Goal: Contribute content: Add original content to the website for others to see

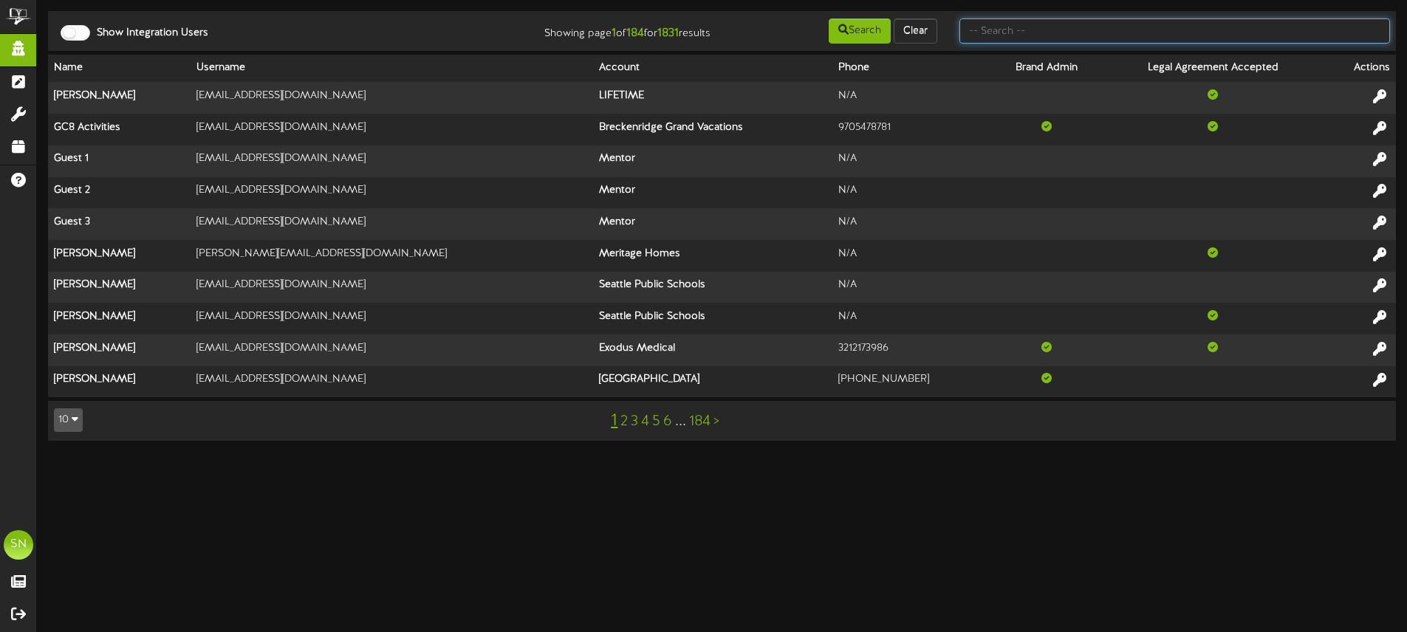
click at [1002, 30] on input "text" at bounding box center [1175, 30] width 431 height 25
type input "fat cats"
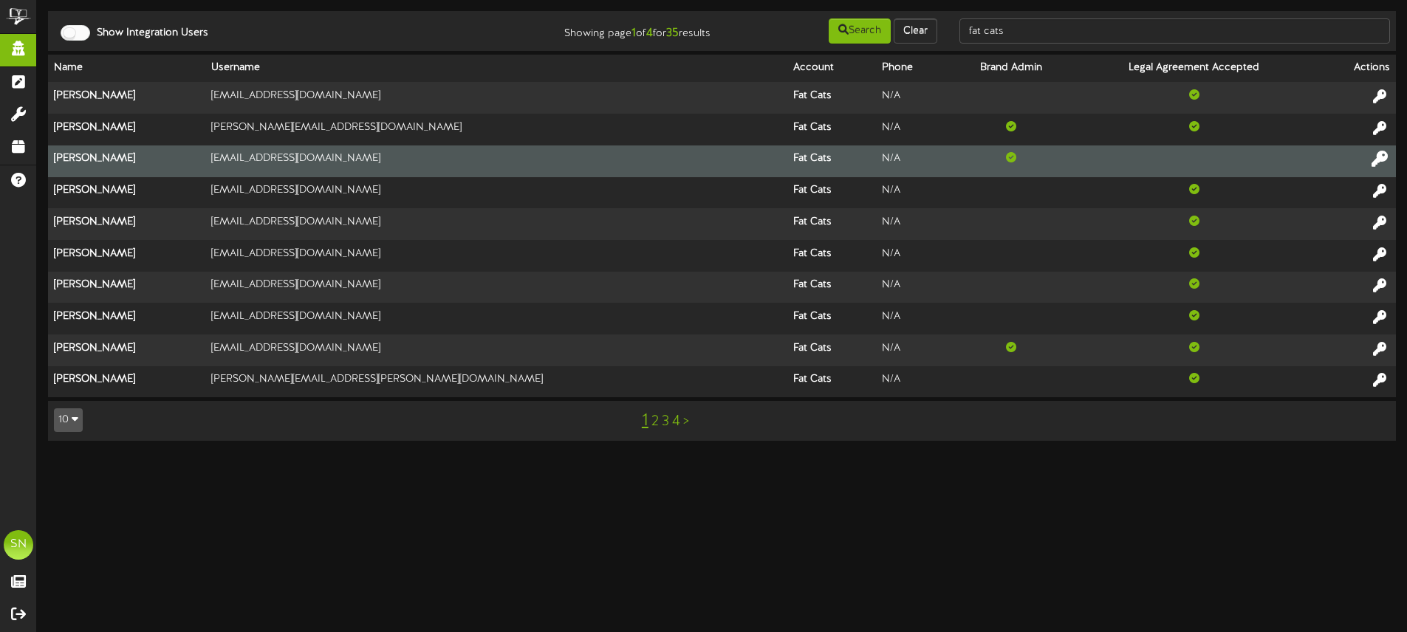
click at [1382, 160] on icon at bounding box center [1380, 159] width 16 height 16
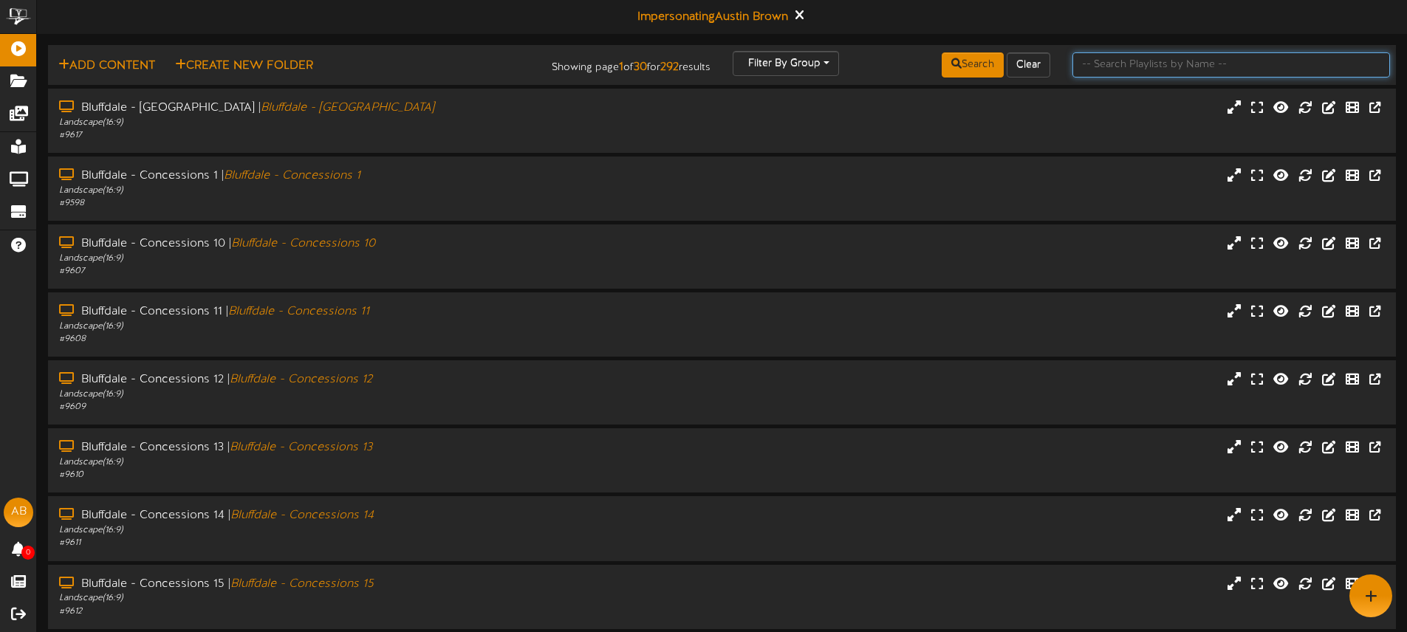
click at [1118, 65] on input "text" at bounding box center [1232, 64] width 318 height 25
type input "gilbert"
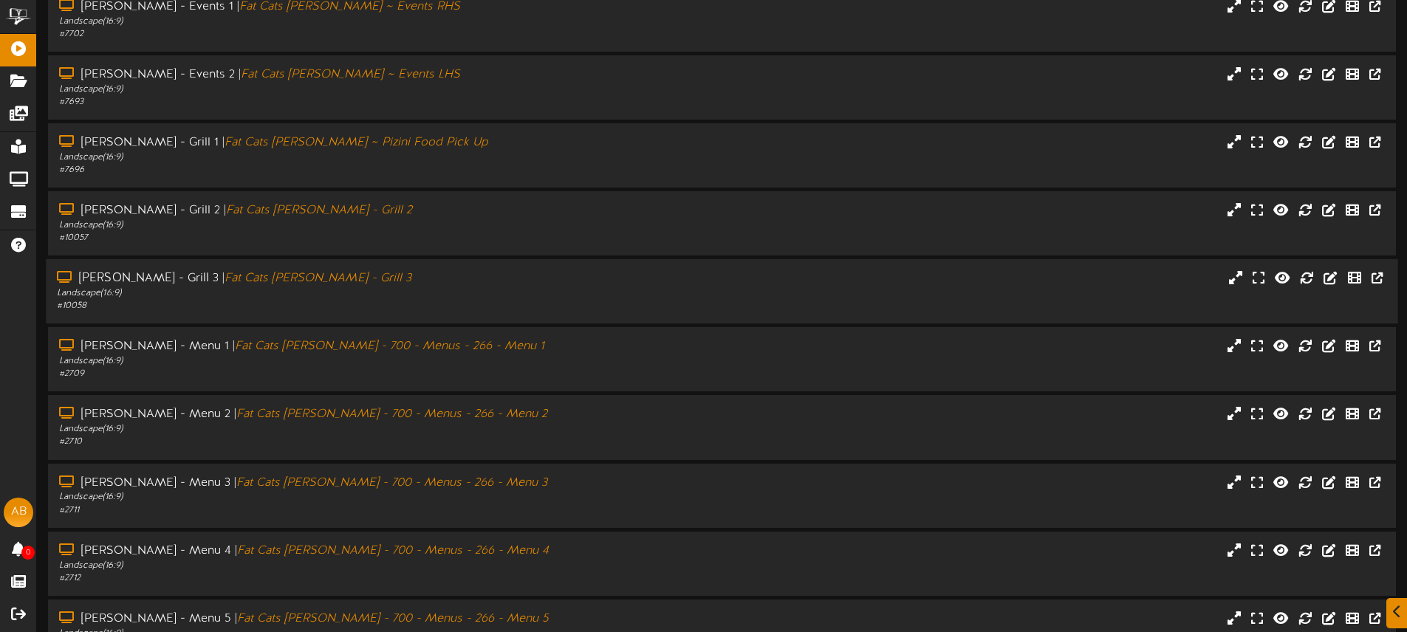
scroll to position [194, 0]
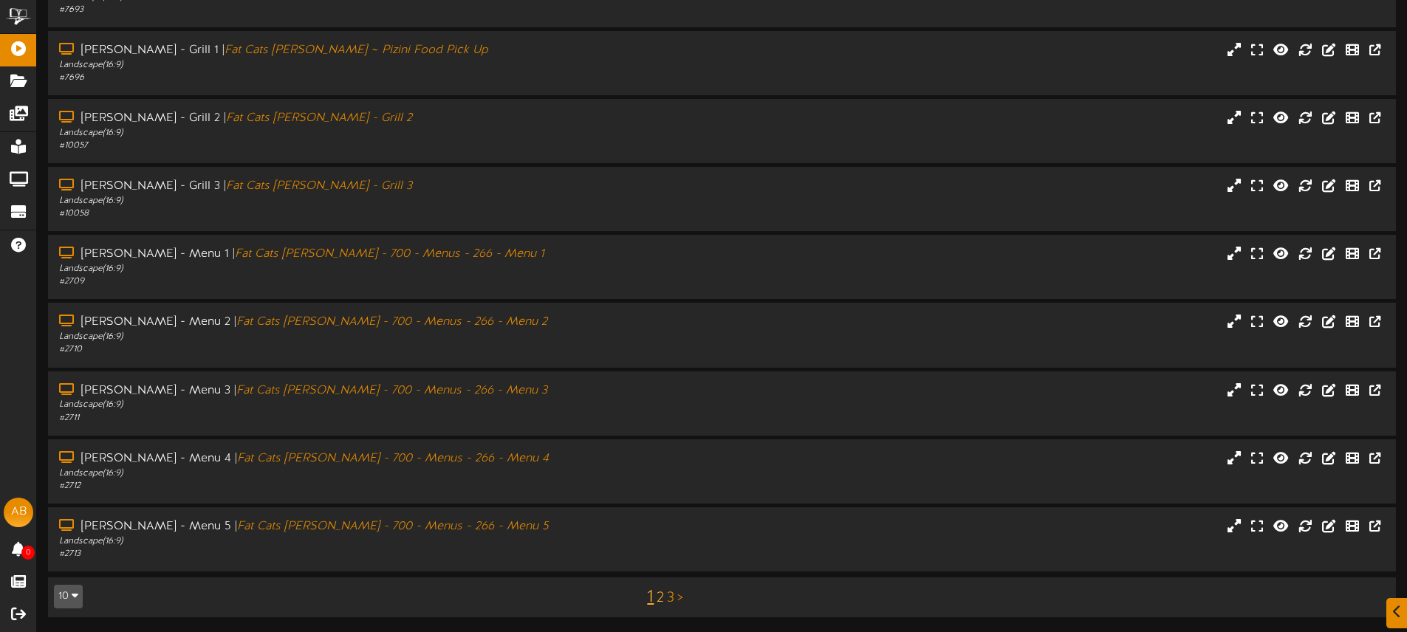
click at [659, 595] on link "2" at bounding box center [660, 598] width 7 height 16
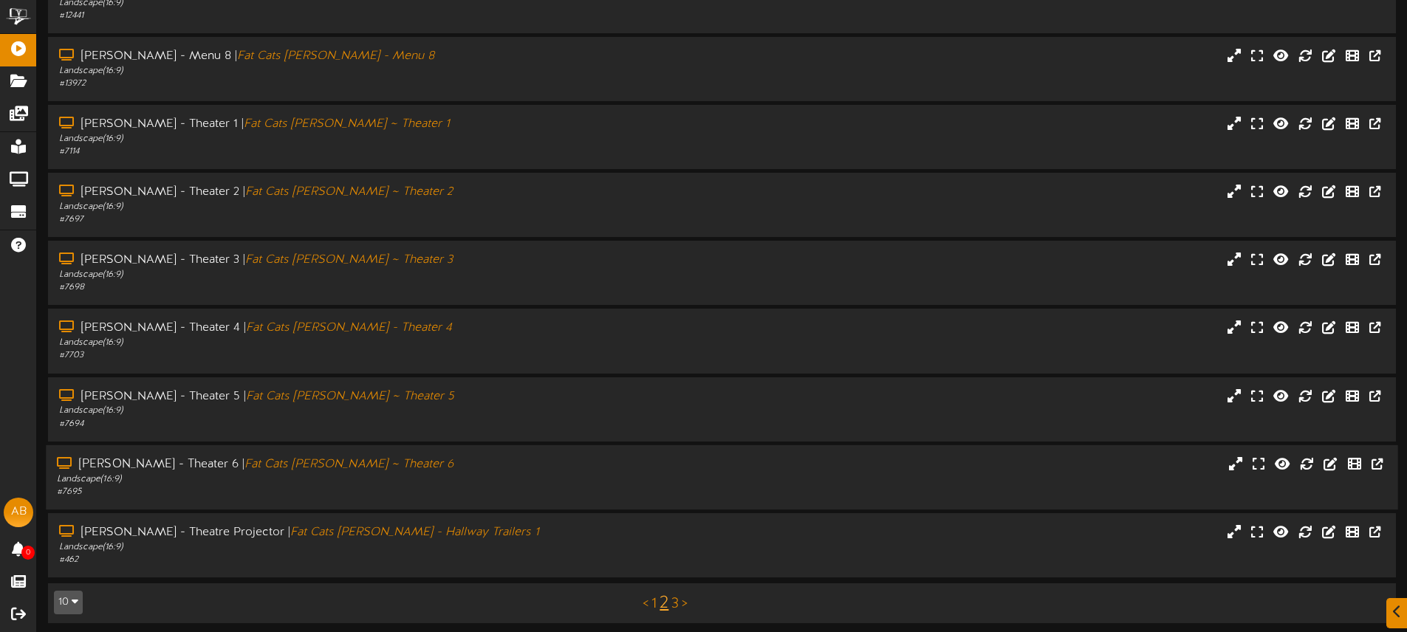
scroll to position [194, 0]
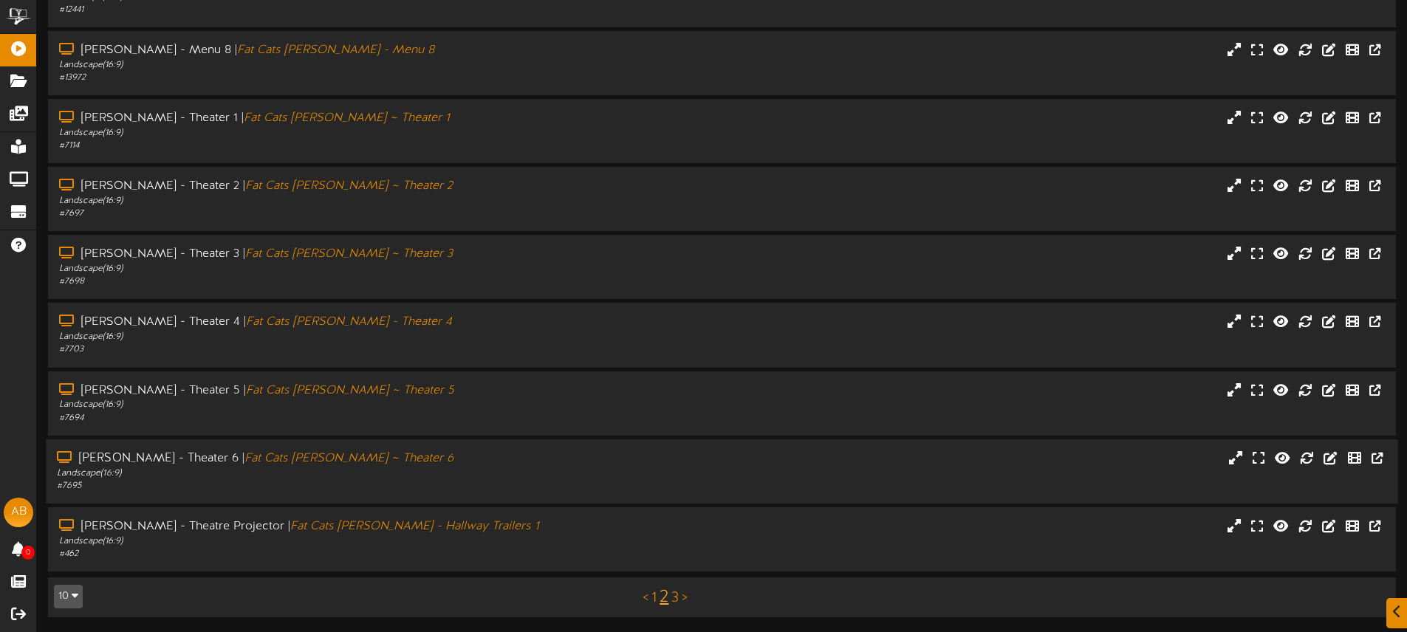
click at [527, 465] on div "Gilbert - Theater 6 | Fat Cats Gilbert ~ Theater 6" at bounding box center [328, 459] width 542 height 17
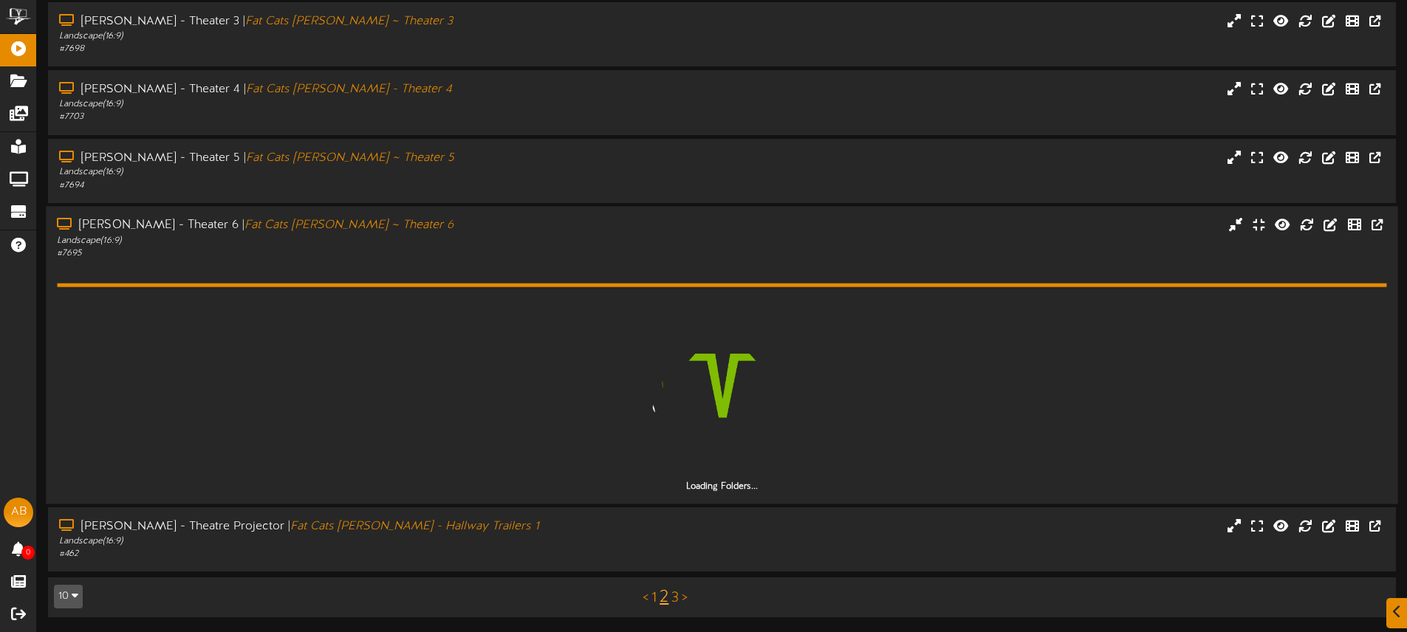
scroll to position [384, 0]
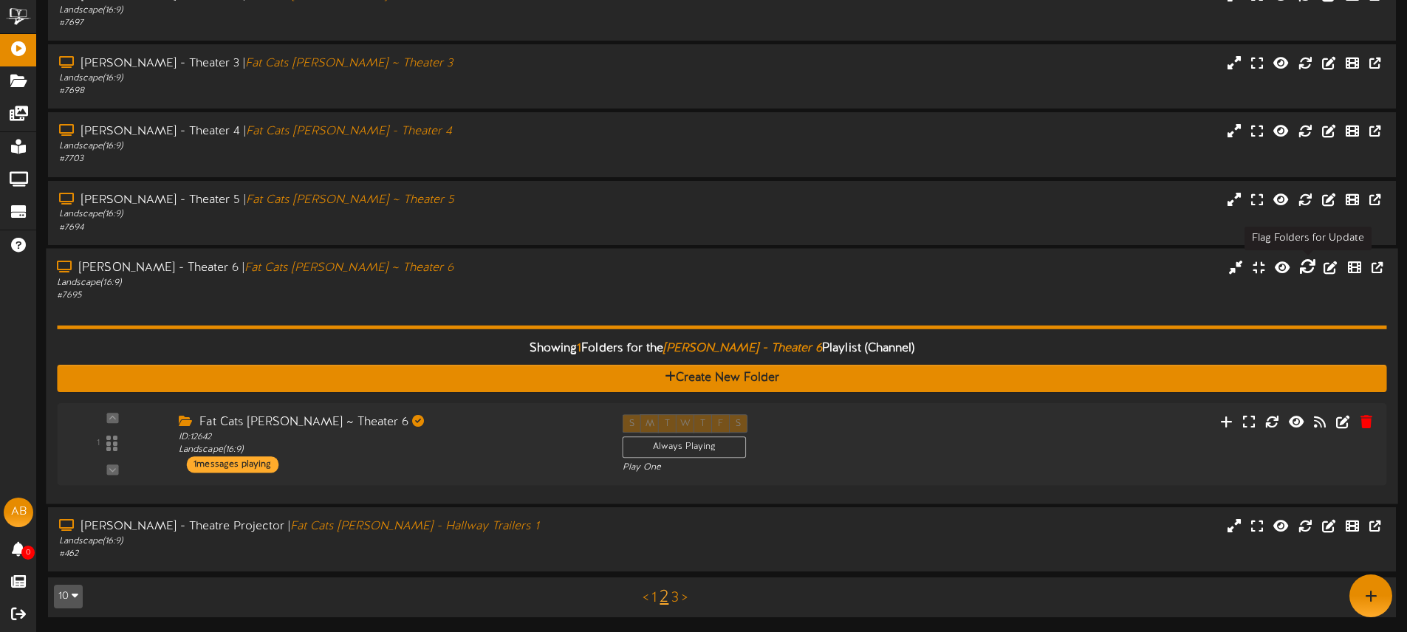
click at [1305, 268] on icon at bounding box center [1308, 267] width 16 height 16
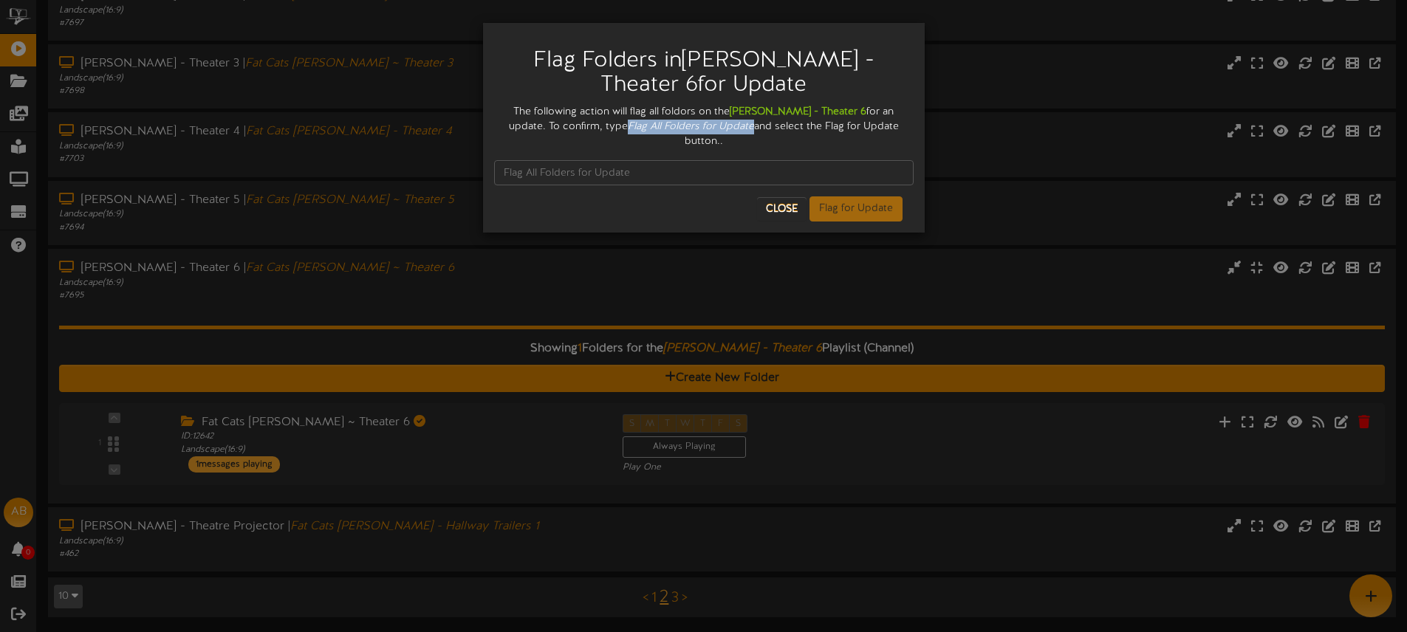
drag, startPoint x: 580, startPoint y: 125, endPoint x: 695, endPoint y: 130, distance: 115.4
click at [707, 129] on div "The following action will flag all foldors on the Gilbert - Theater 6 for an up…" at bounding box center [704, 127] width 420 height 44
copy icon "Flag All Folders for Update"
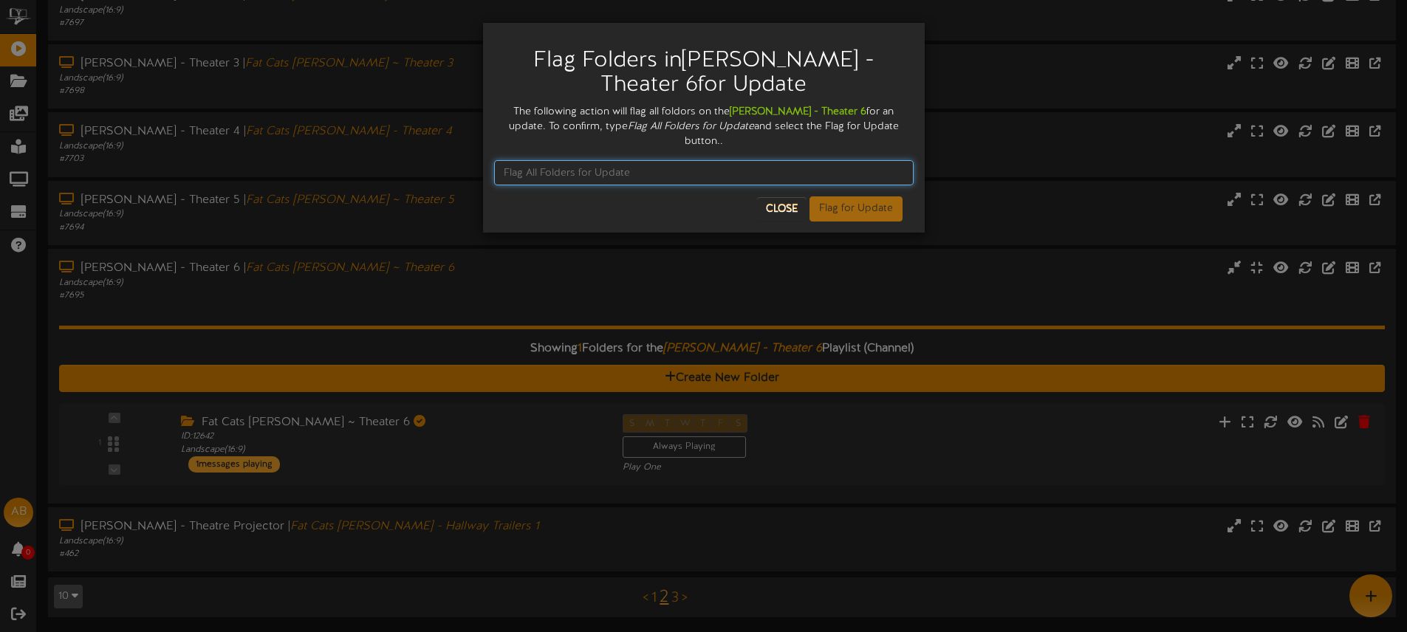
click at [627, 160] on input "text" at bounding box center [704, 172] width 420 height 25
paste input "Flag All Folders for Update"
type input "Flag All Folders for Update"
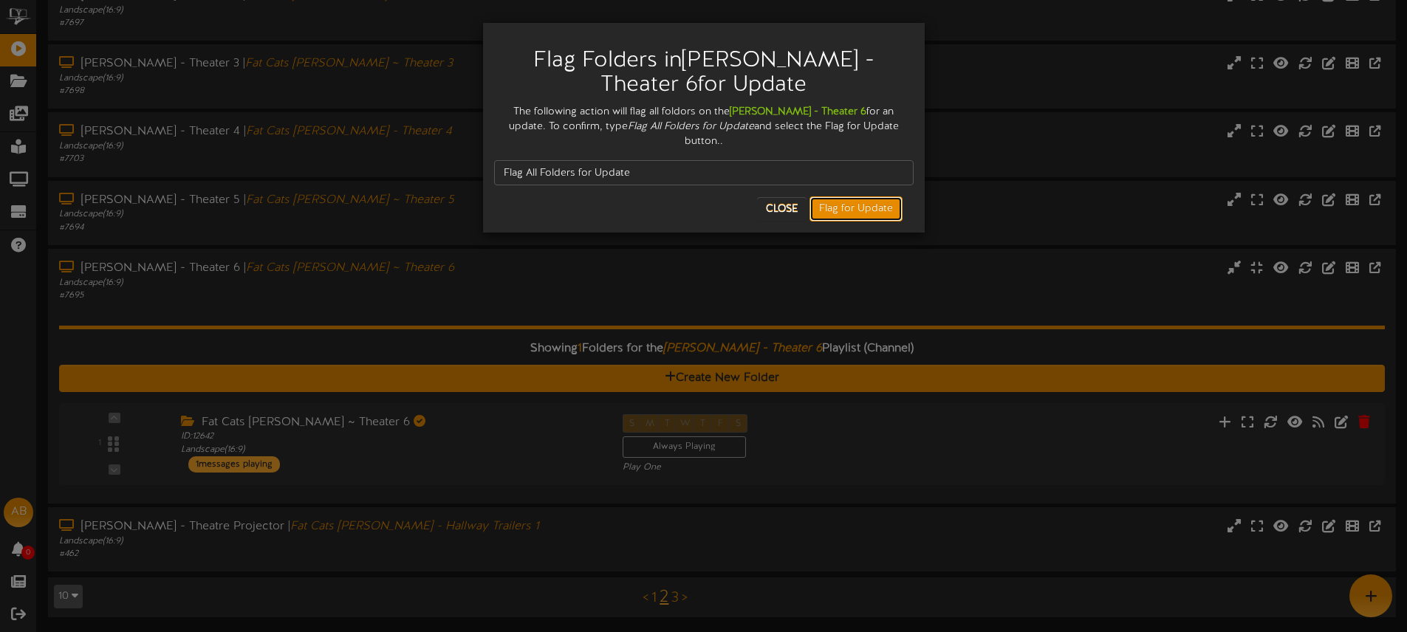
click at [861, 197] on button "Flag for Update" at bounding box center [856, 209] width 93 height 25
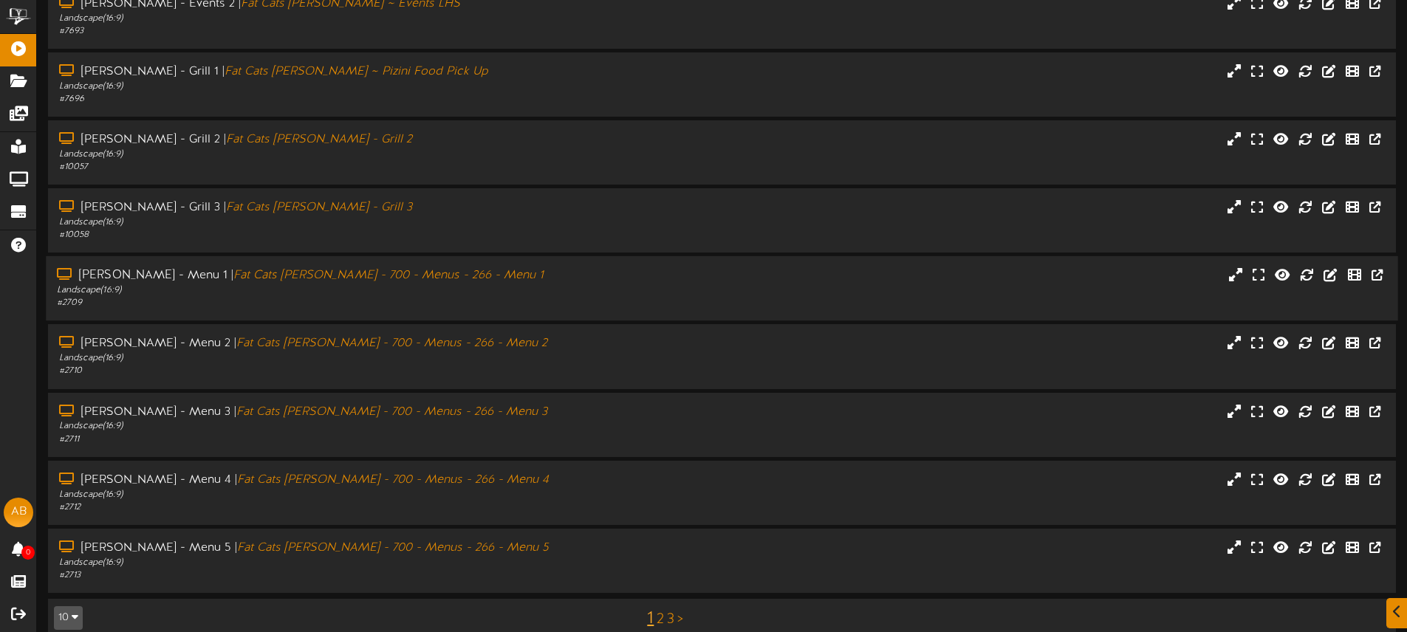
scroll to position [194, 0]
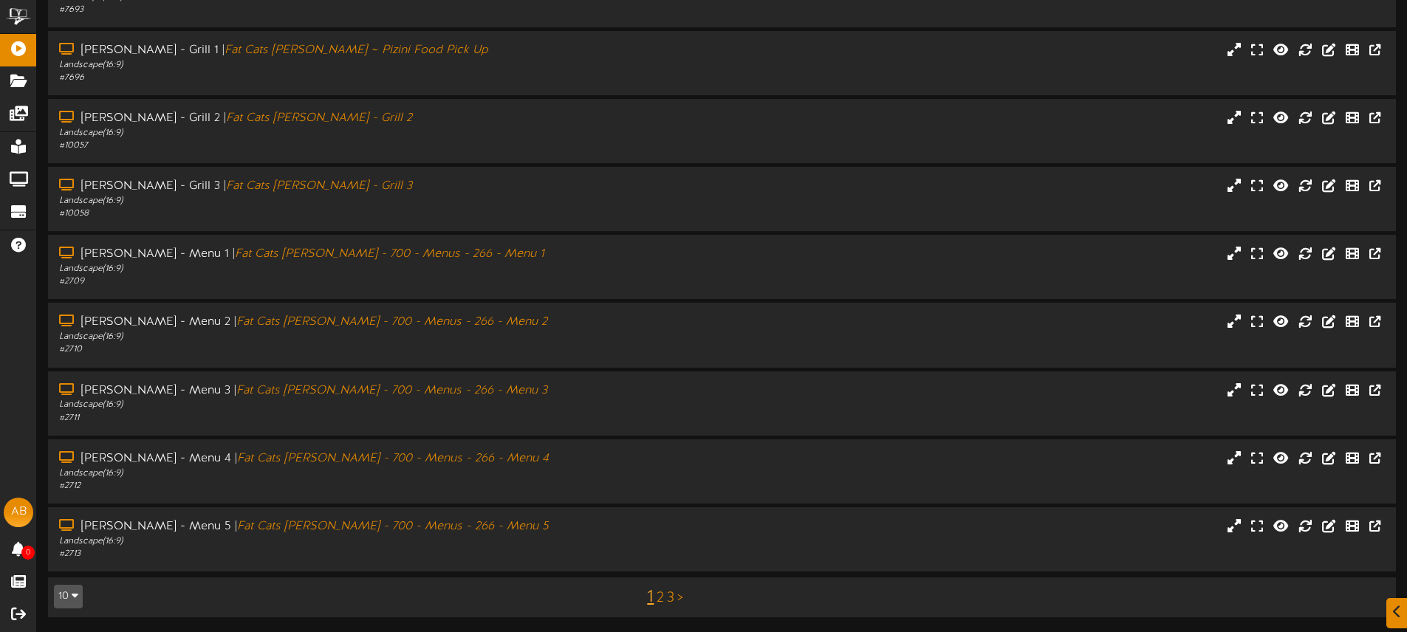
click at [658, 600] on link "2" at bounding box center [660, 598] width 7 height 16
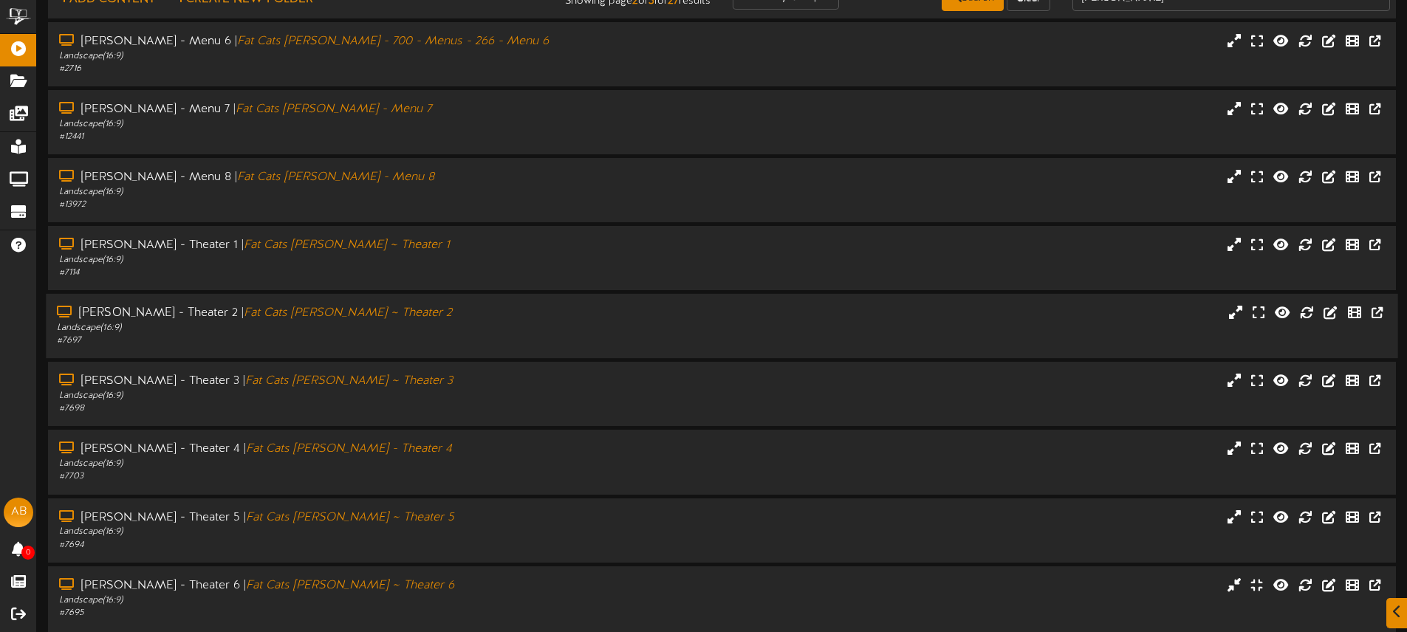
scroll to position [99, 0]
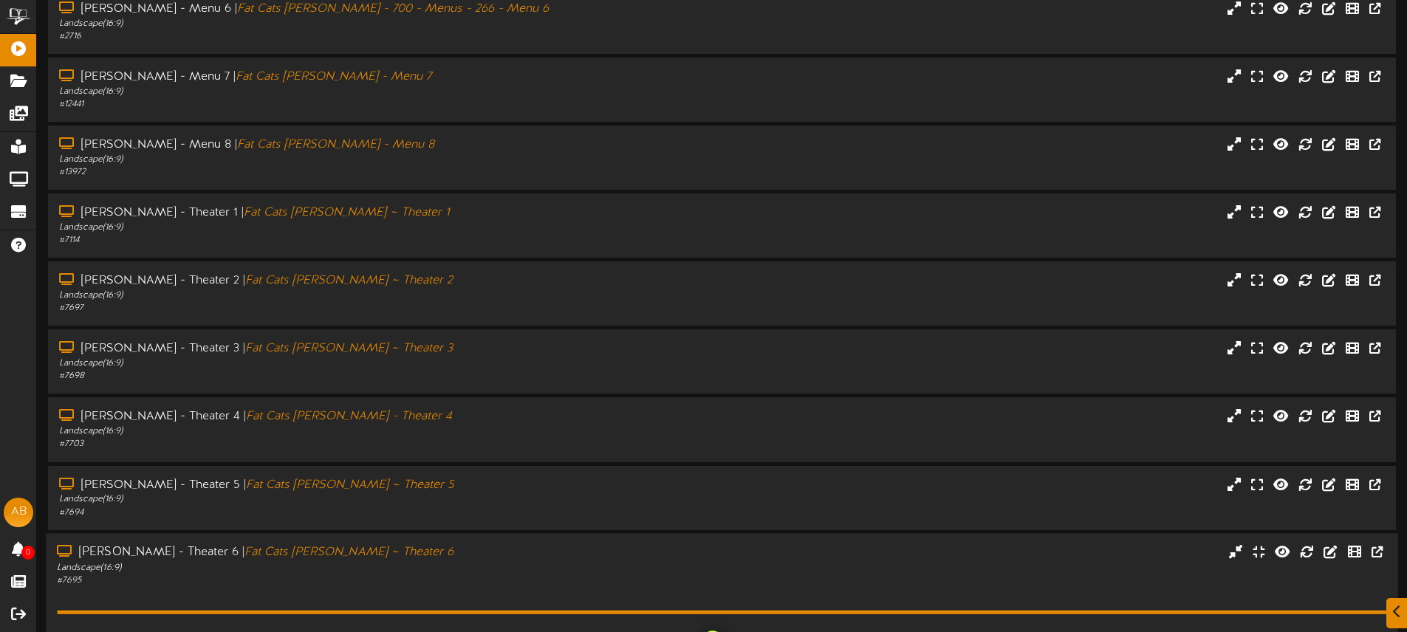
click at [466, 568] on div "Landscape ( 16:9 )" at bounding box center [328, 567] width 542 height 13
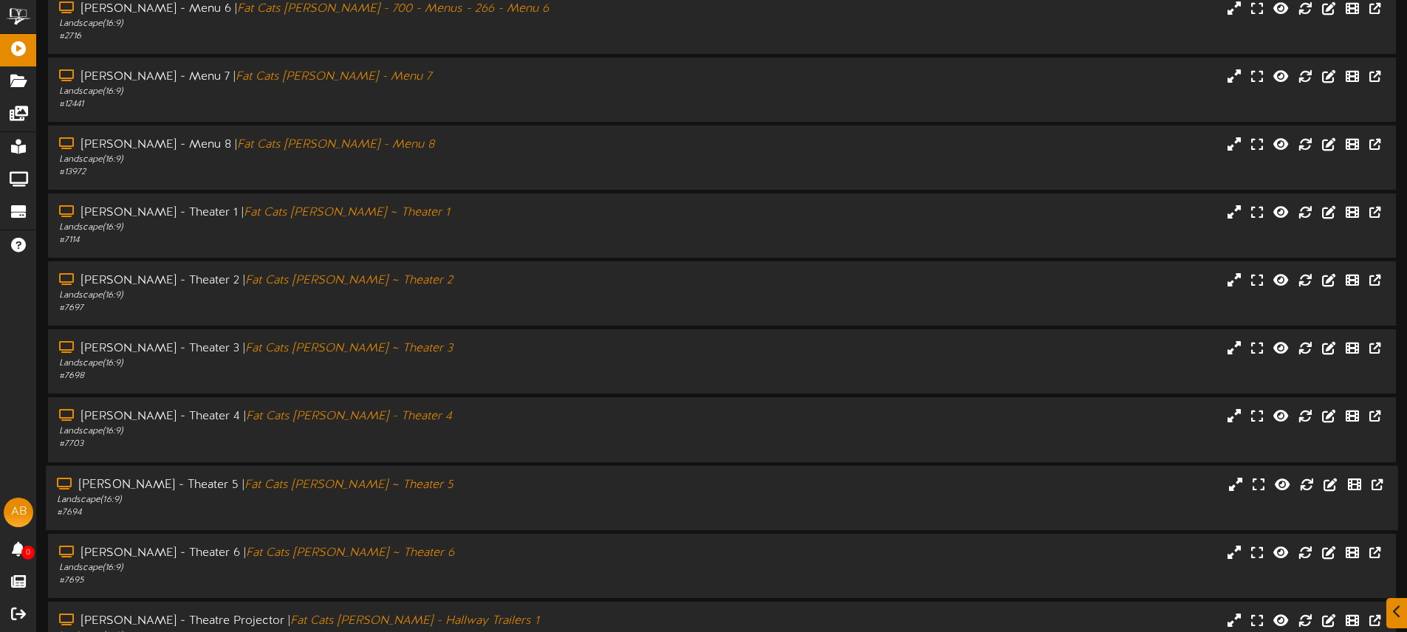
scroll to position [194, 0]
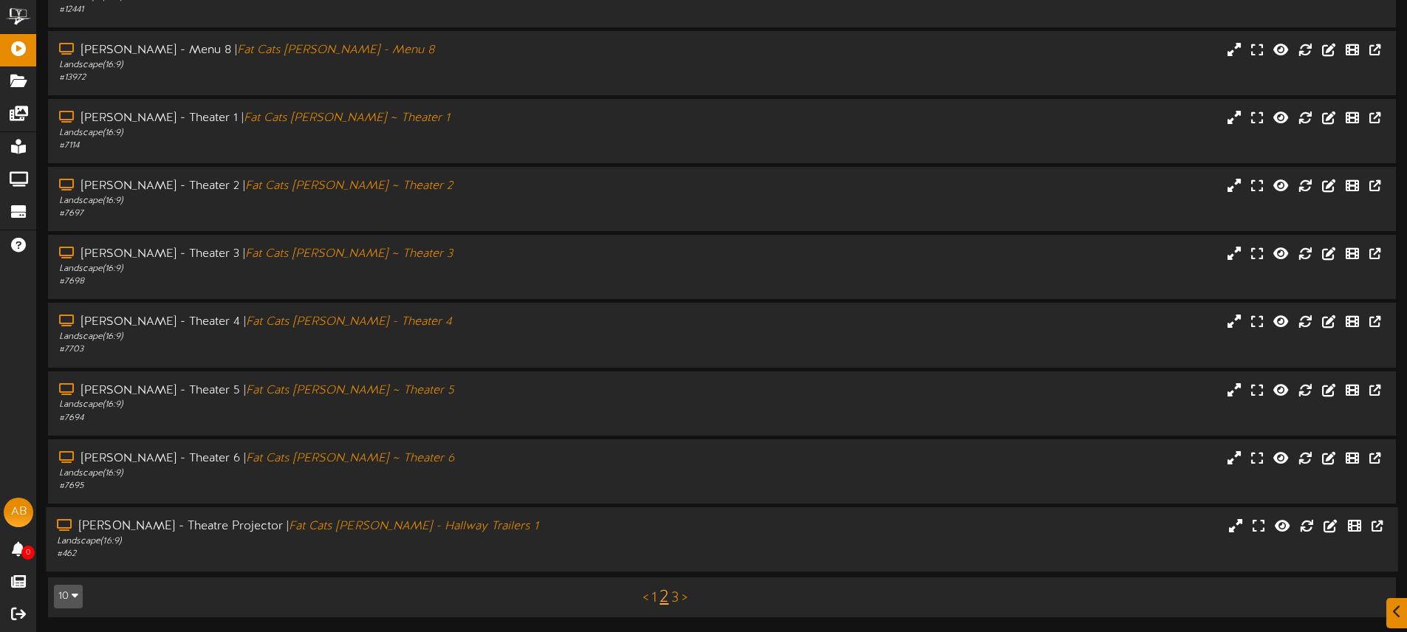
click at [588, 526] on div "Gilbert - Theatre Projector | Fat Cats Gilbert - Hallway Trailers 1" at bounding box center [328, 527] width 542 height 17
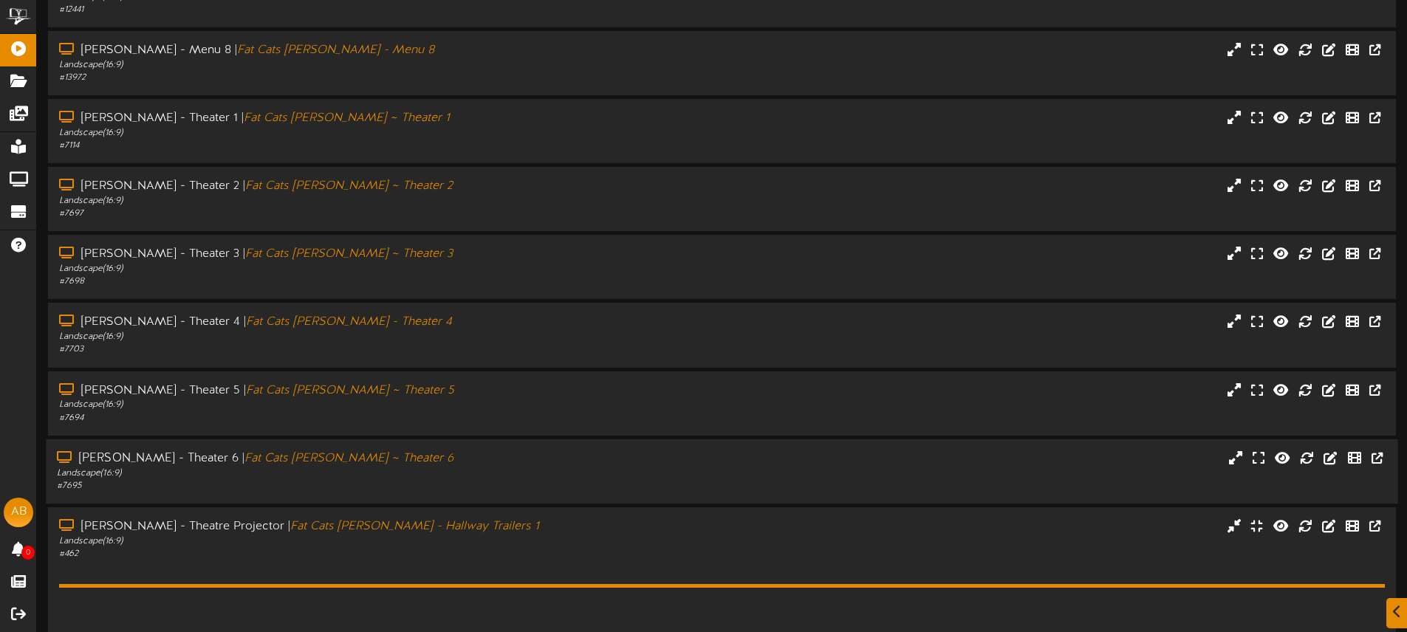
click at [508, 469] on div "Landscape ( 16:9 )" at bounding box center [328, 474] width 542 height 13
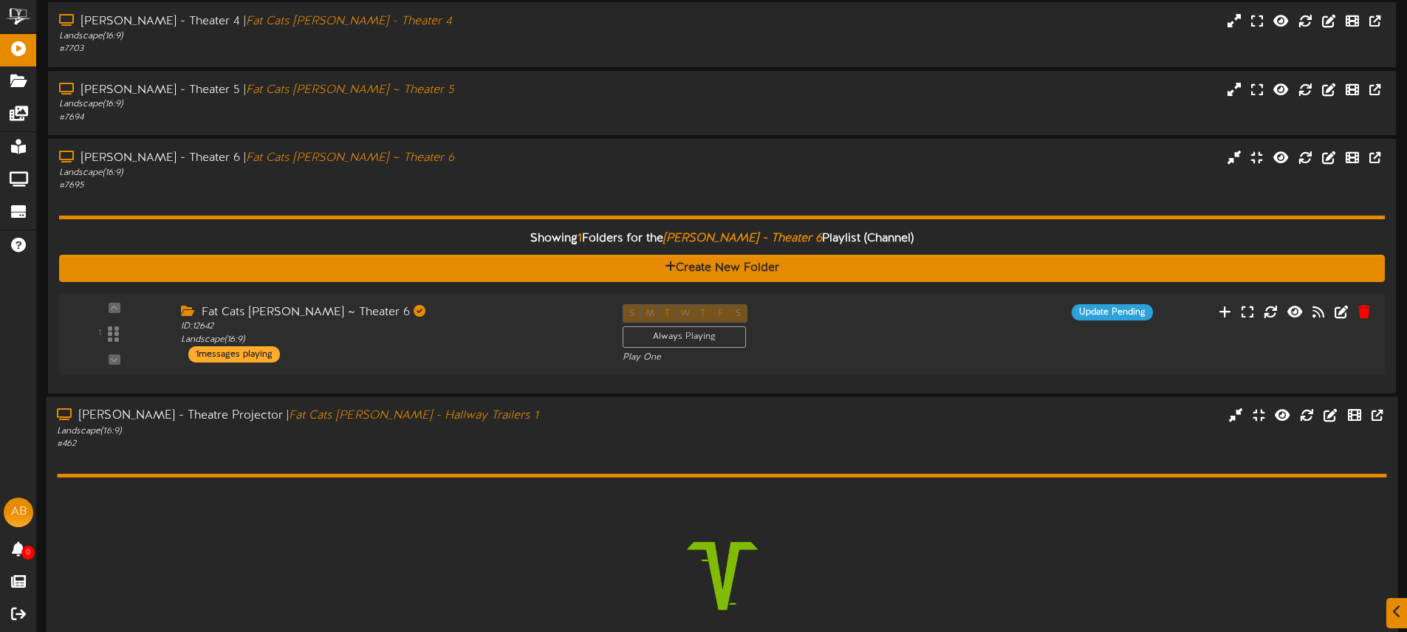
scroll to position [617, 0]
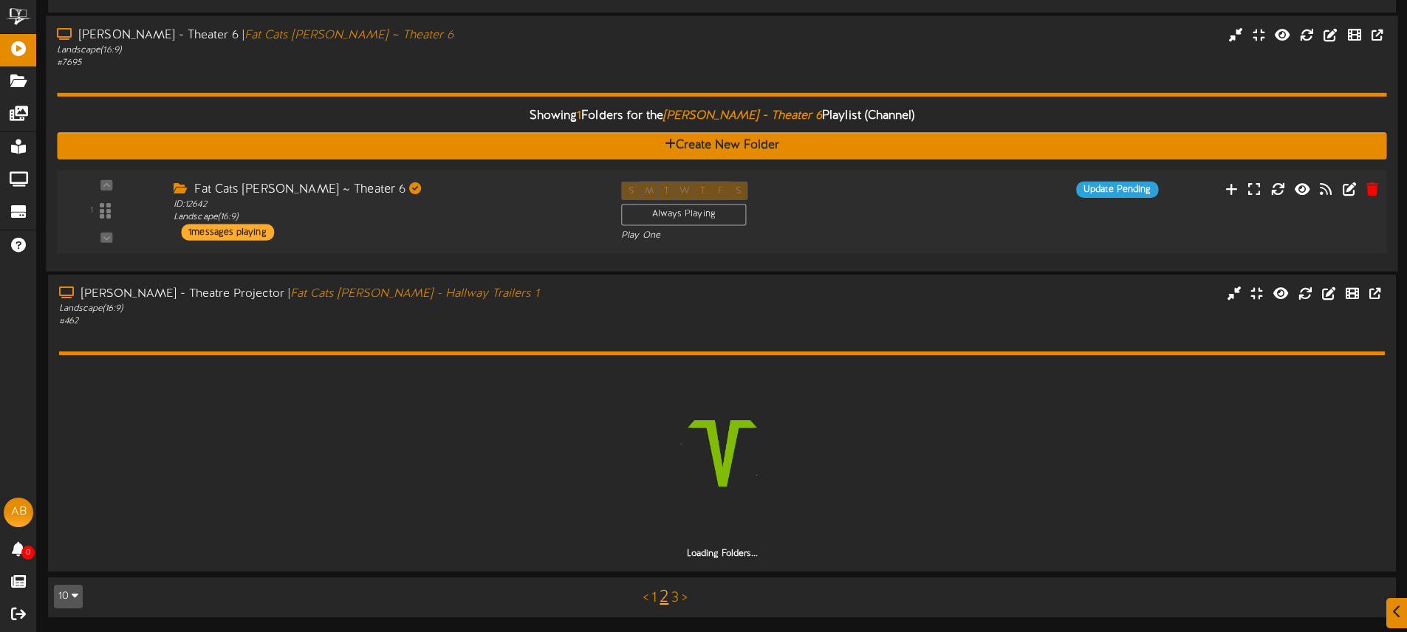
click at [455, 242] on div "1 ID:" at bounding box center [721, 211] width 1343 height 61
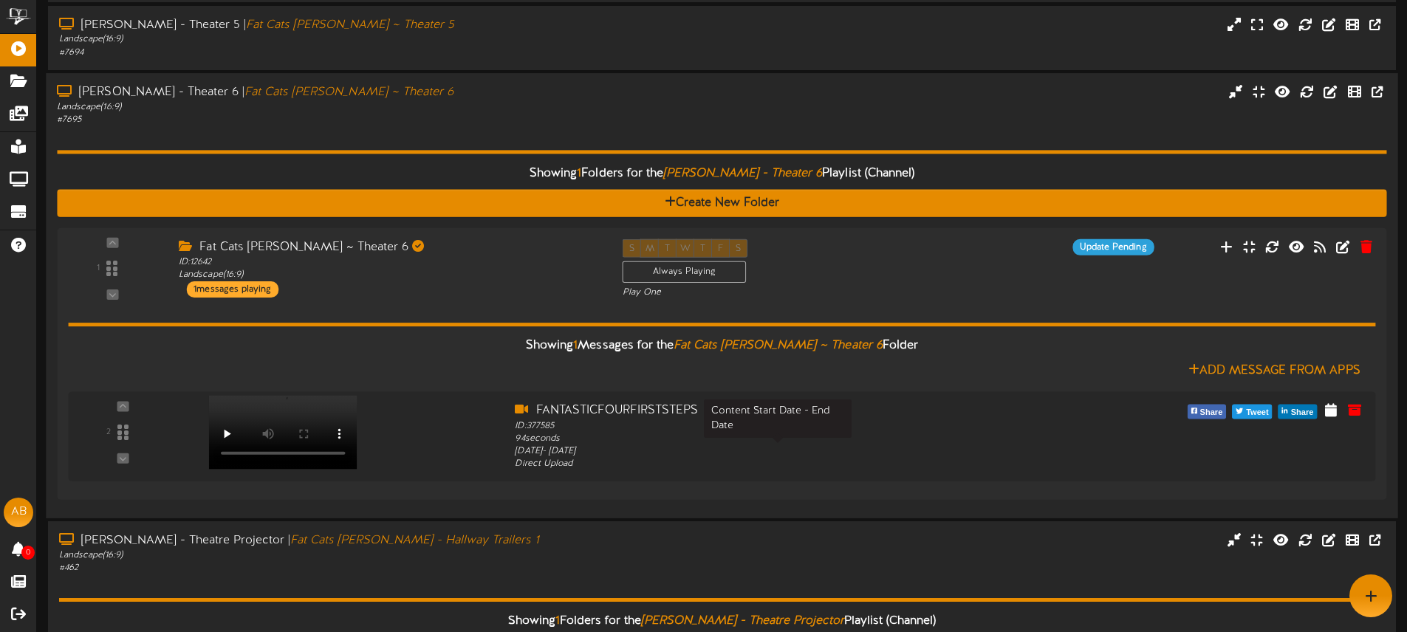
scroll to position [557, 0]
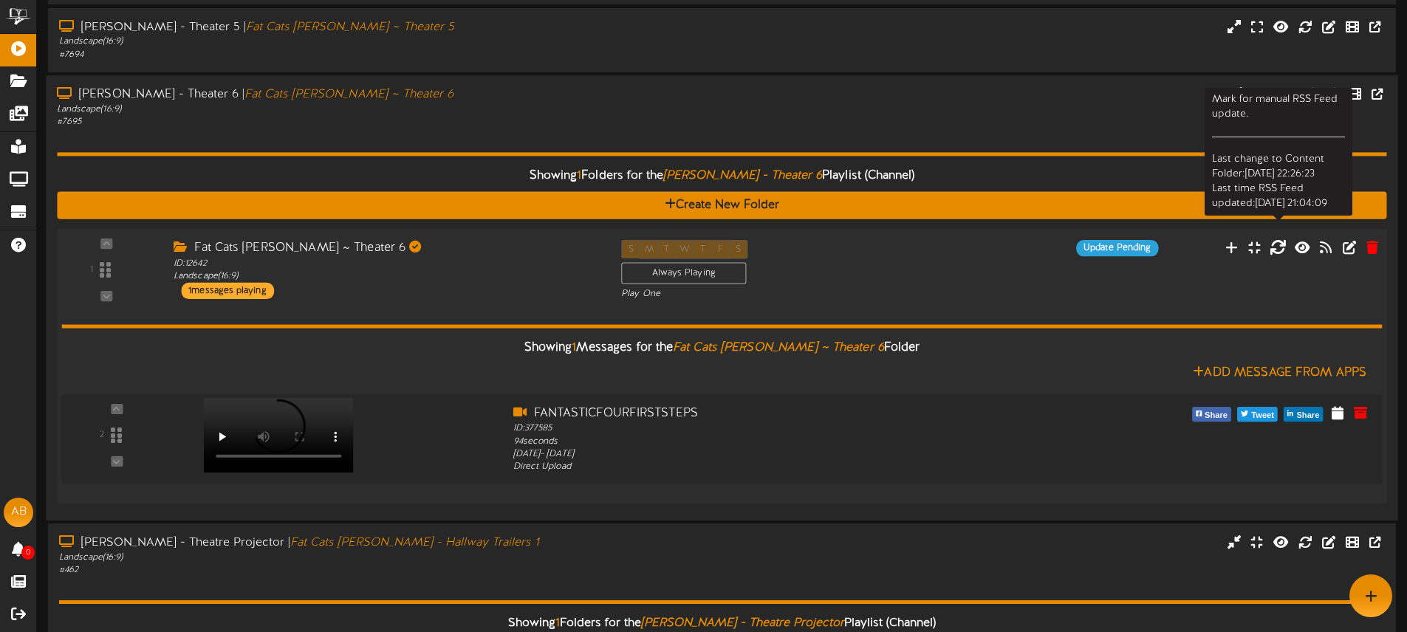
click at [1281, 249] on icon at bounding box center [1278, 247] width 16 height 16
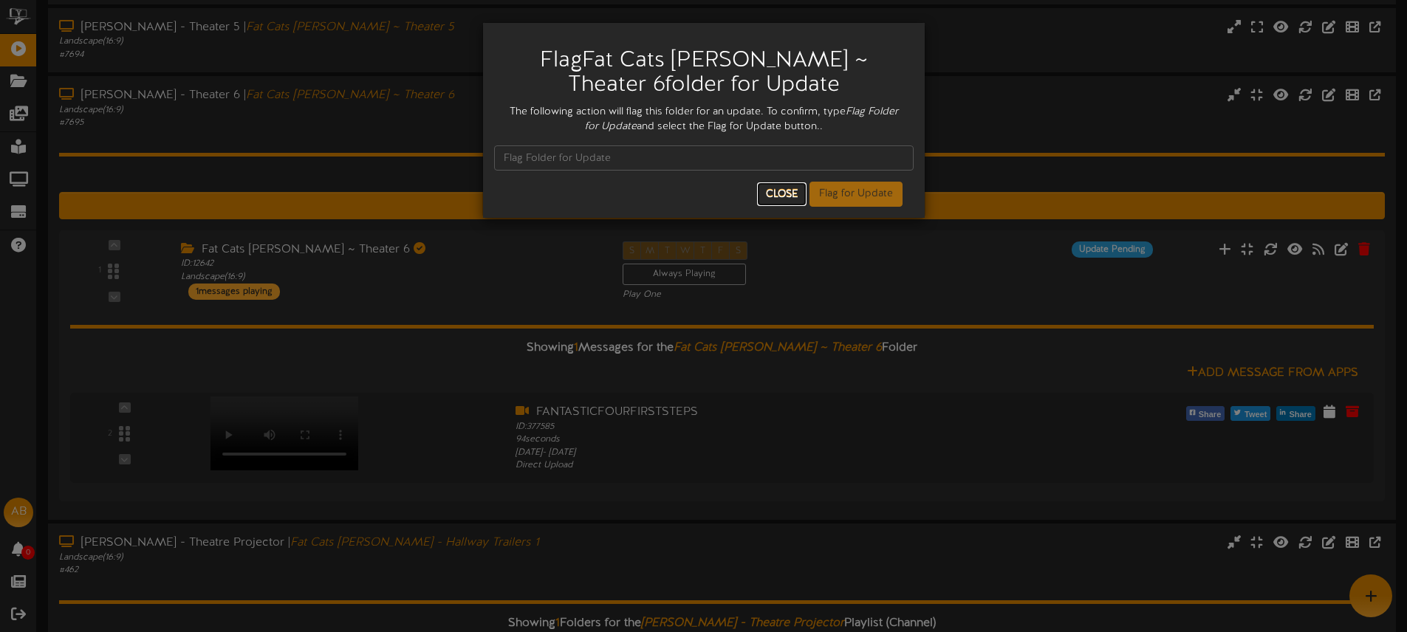
click at [776, 191] on button "Close" at bounding box center [781, 194] width 49 height 24
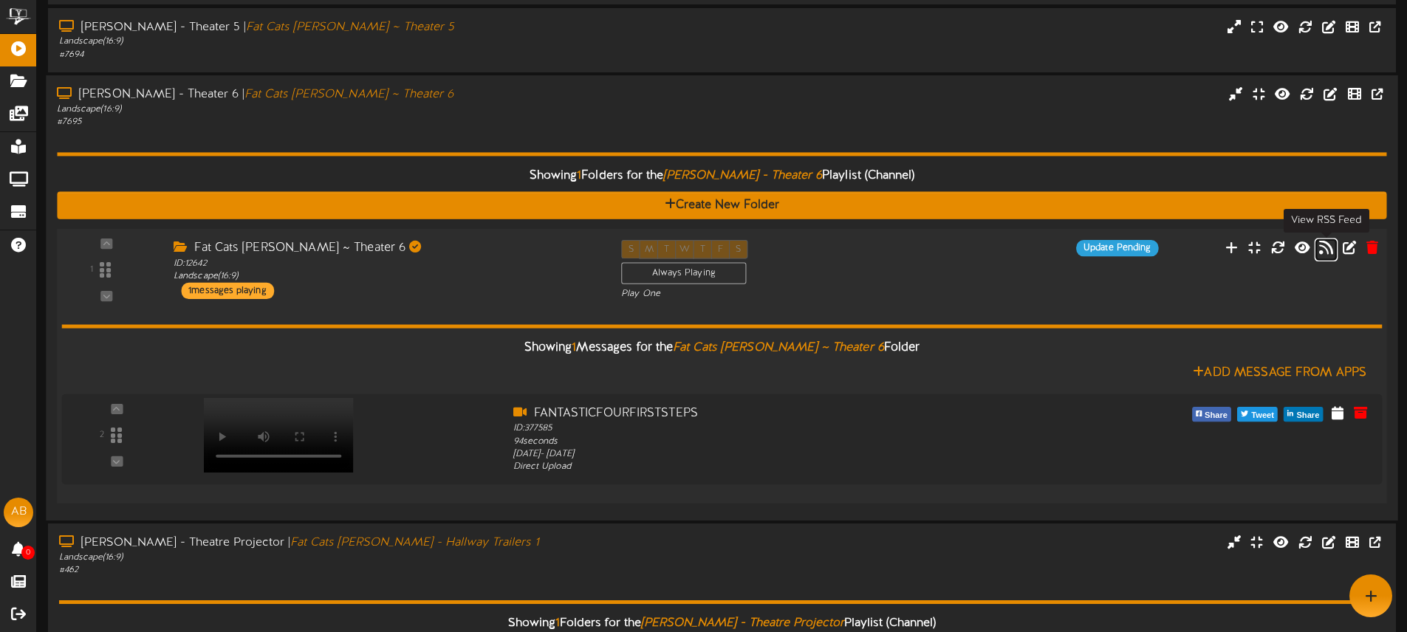
click at [1329, 248] on icon at bounding box center [1326, 247] width 14 height 16
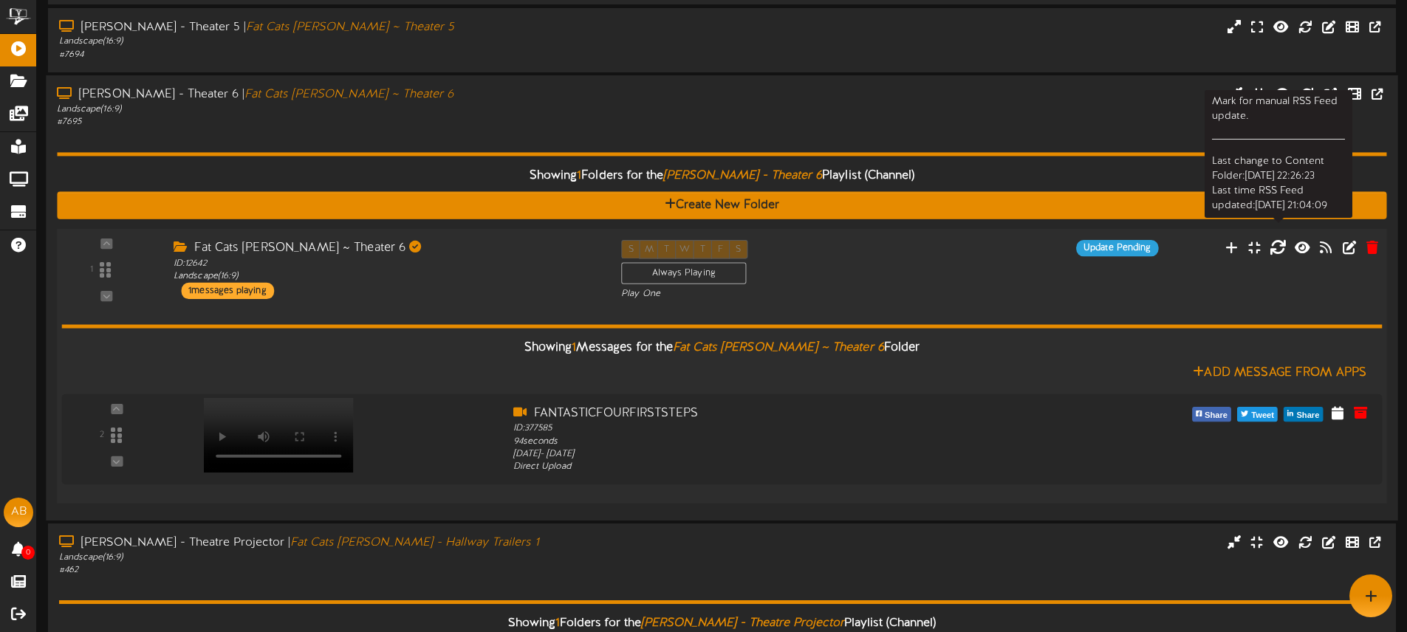
click at [1277, 251] on icon at bounding box center [1278, 247] width 16 height 16
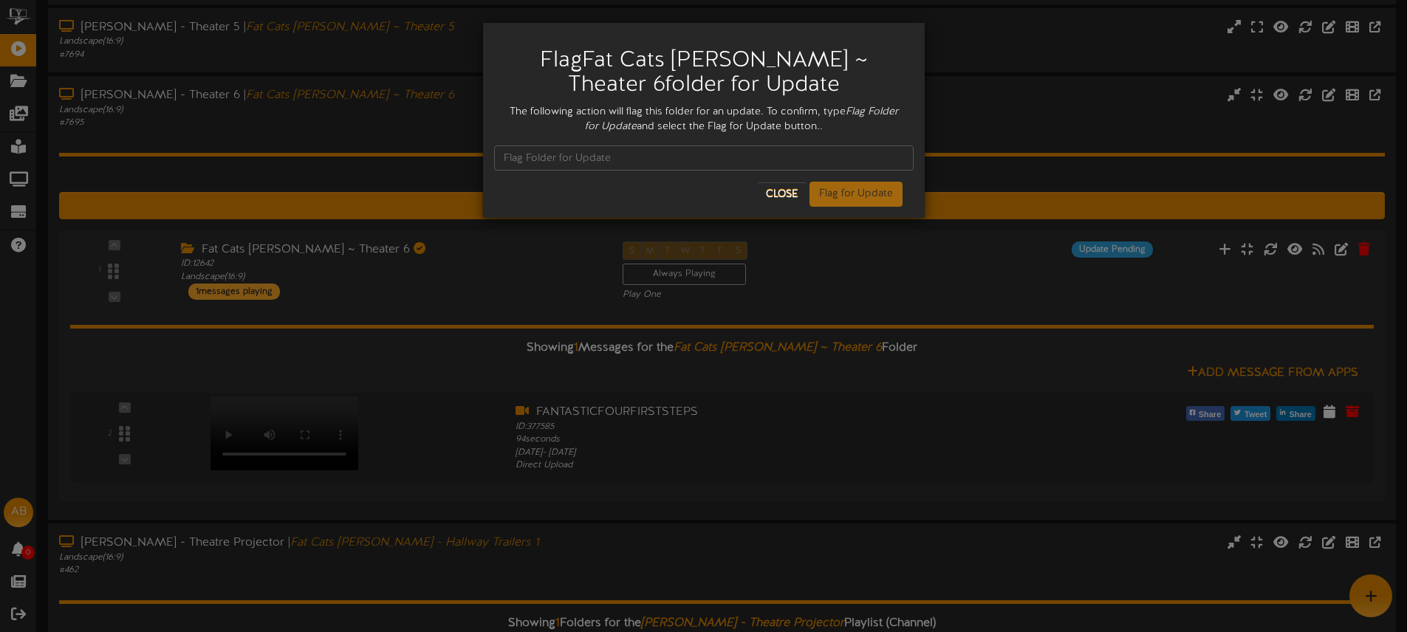
click at [958, 109] on div "Flag Fat Cats Gilbert ~ Theater 6 folder for Update The following action will f…" at bounding box center [703, 316] width 1407 height 632
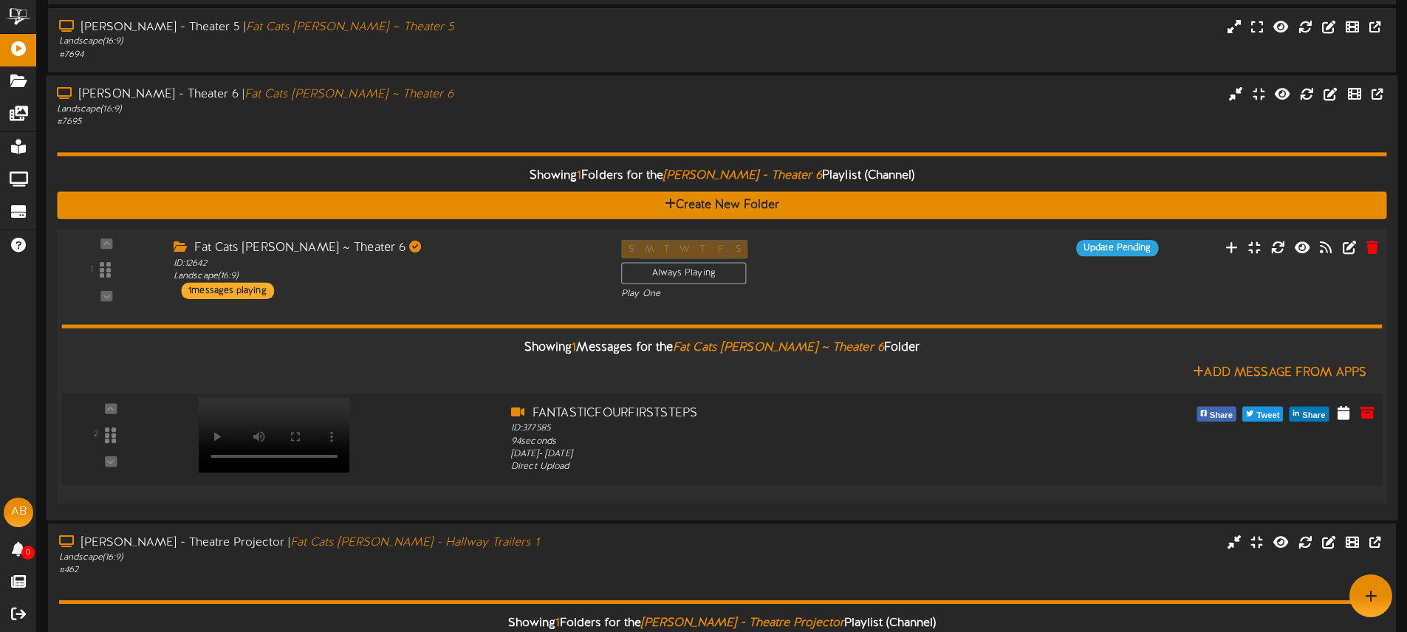
click at [324, 411] on video at bounding box center [274, 434] width 151 height 75
drag, startPoint x: 689, startPoint y: 413, endPoint x: 534, endPoint y: 408, distance: 154.5
click at [530, 407] on div "FANTASTICFOURFIRSTSTEPS" at bounding box center [777, 413] width 533 height 17
copy div "FANTASTICFOURFIRSTSTEPS"
click at [1376, 412] on button at bounding box center [1367, 415] width 25 height 24
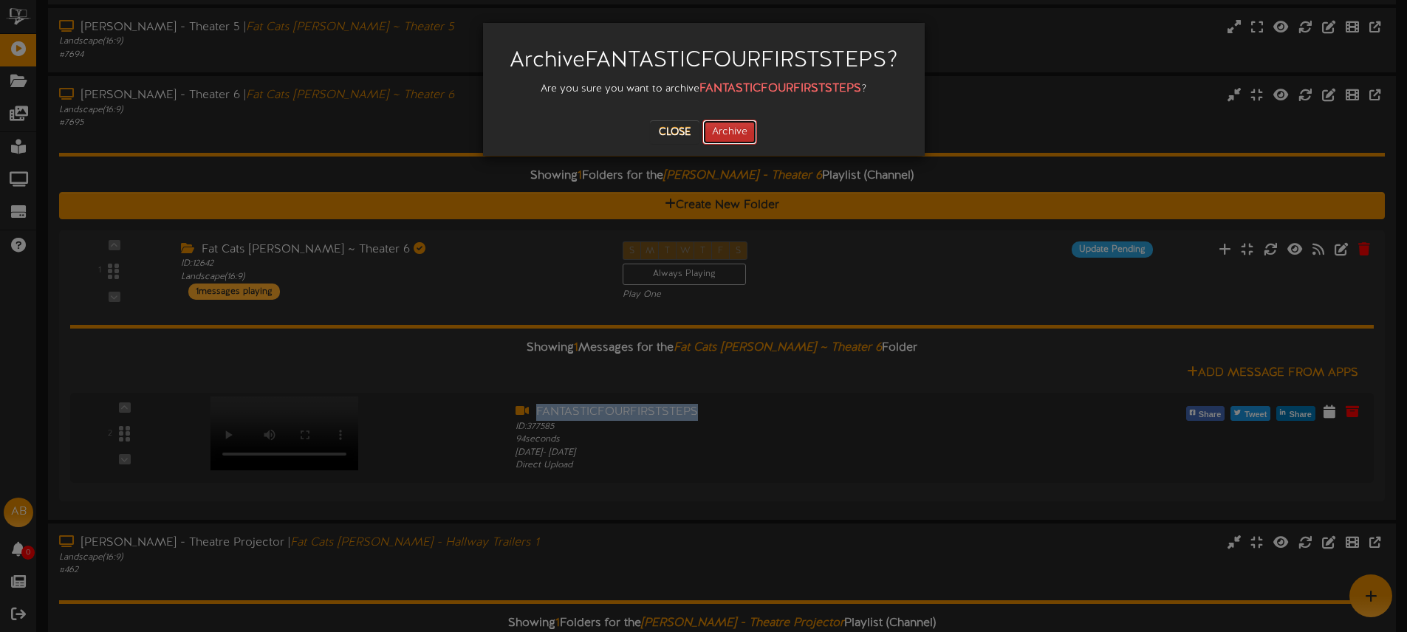
click at [742, 129] on button "Archive" at bounding box center [730, 132] width 55 height 25
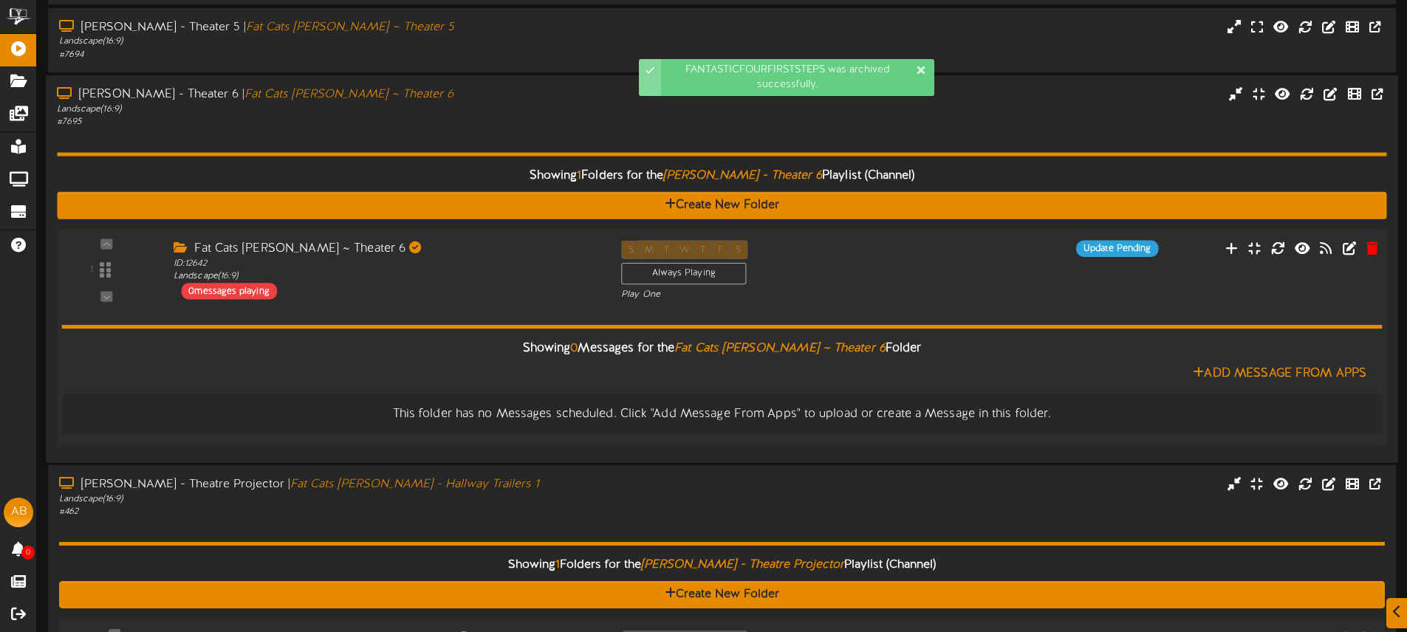
scroll to position [573, 0]
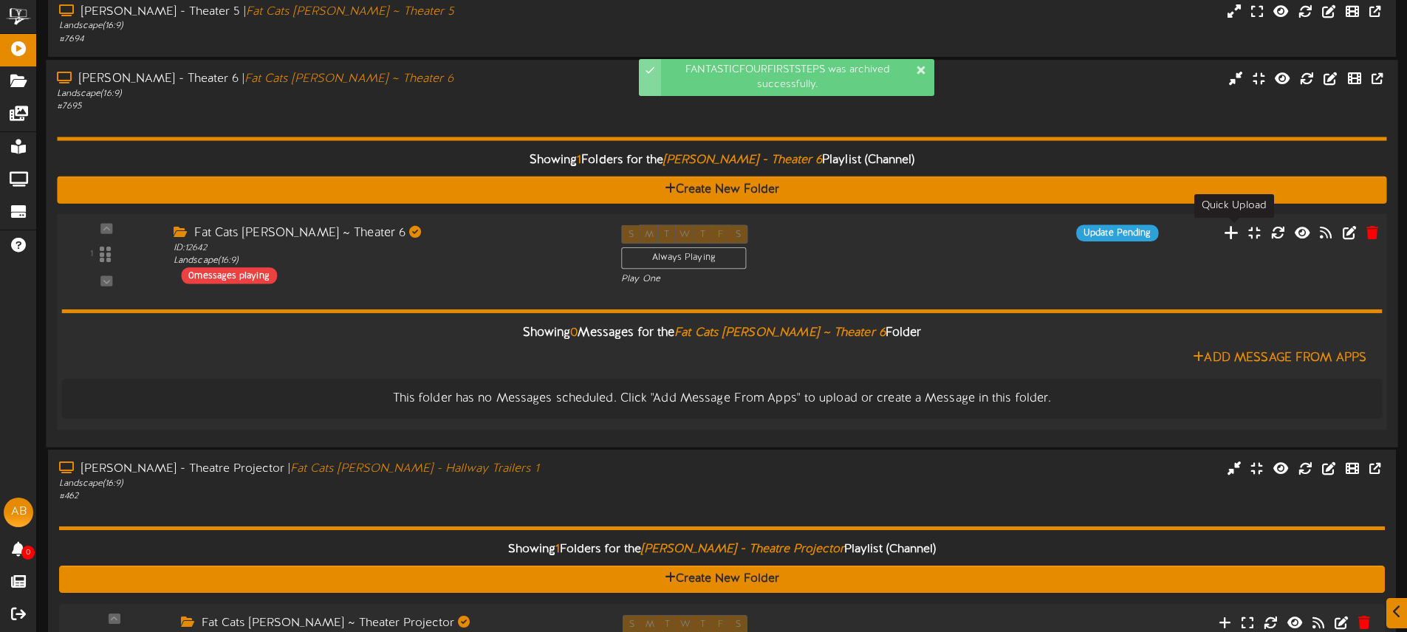
click at [1234, 235] on icon at bounding box center [1232, 232] width 16 height 16
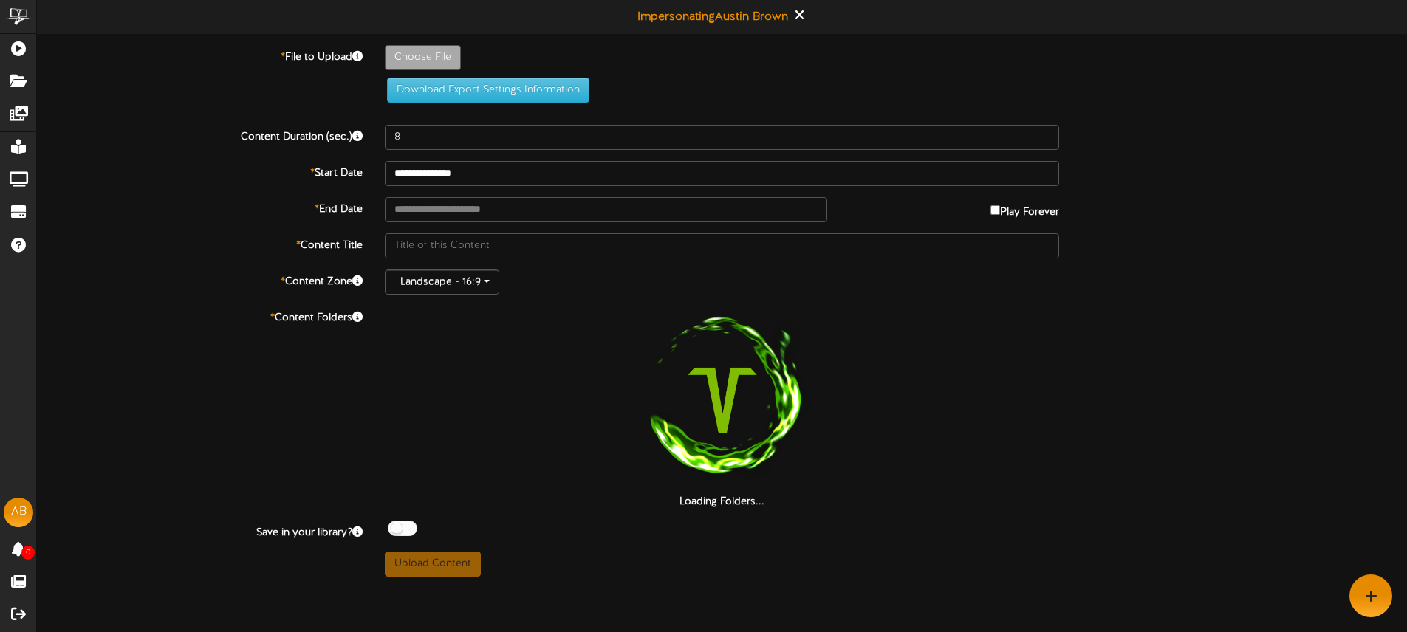
type input "**********"
type input "GlbertTheater6"
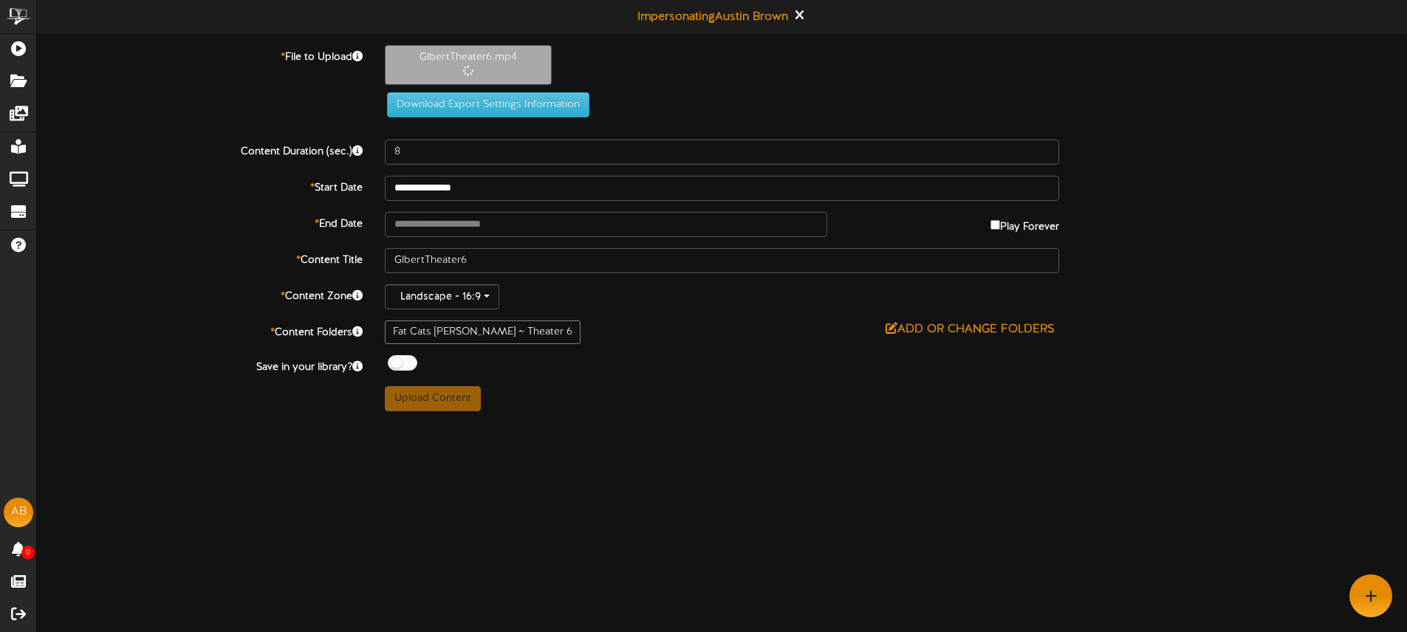
type input "94"
click at [508, 225] on input "text" at bounding box center [606, 224] width 442 height 25
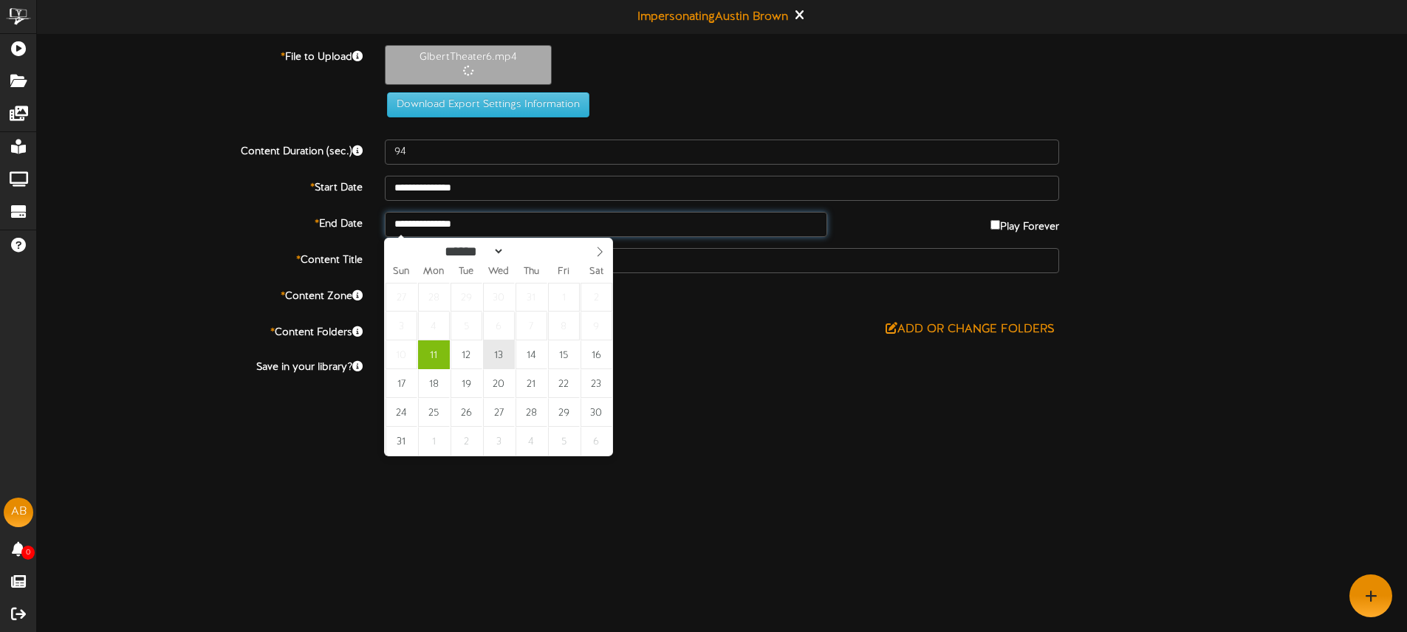
type input "**********"
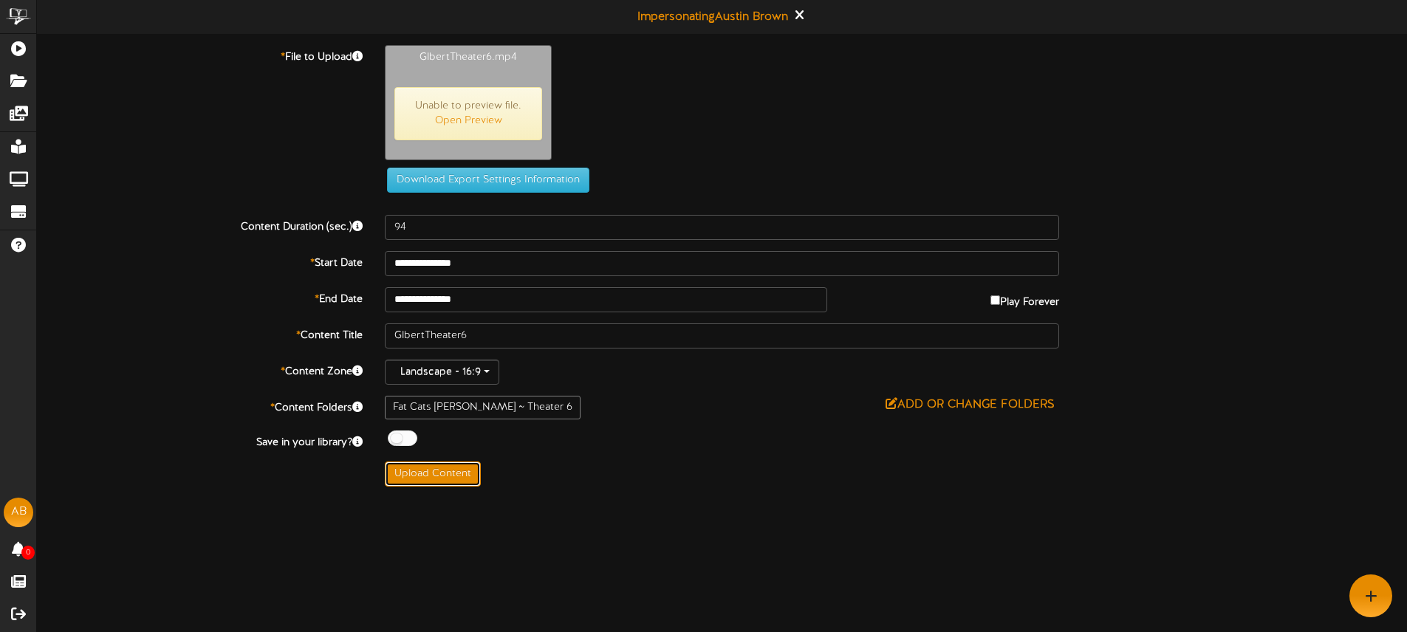
click at [427, 463] on button "Upload Content" at bounding box center [433, 474] width 96 height 25
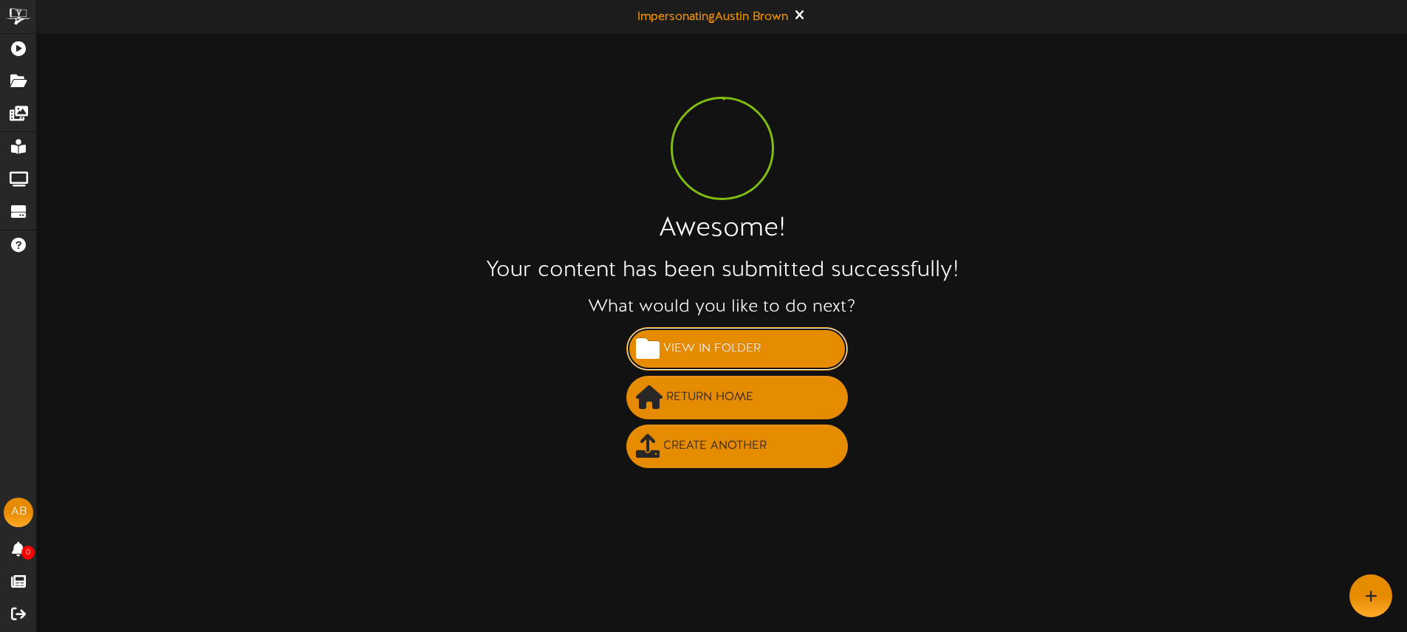
click at [714, 358] on span "View in Folder" at bounding box center [712, 349] width 105 height 24
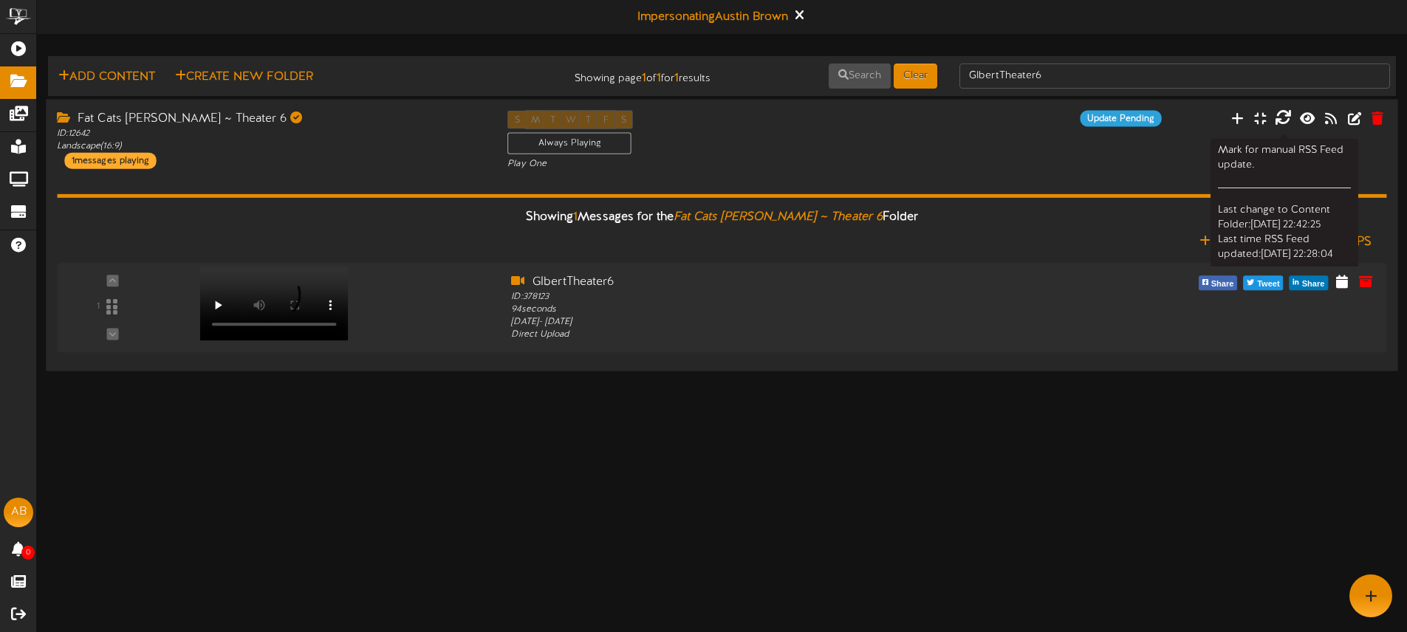
click at [1288, 120] on icon at bounding box center [1283, 117] width 16 height 16
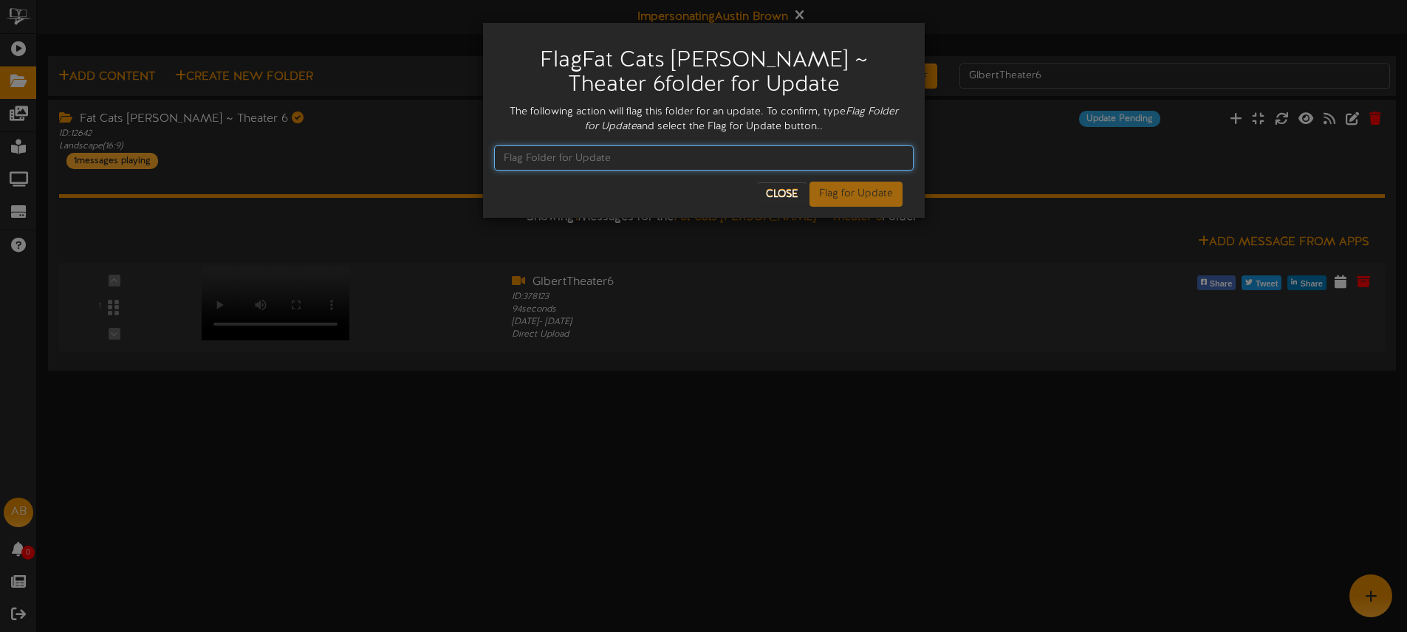
click at [564, 154] on input "text" at bounding box center [704, 158] width 420 height 25
type input "Flag Folder for Update"
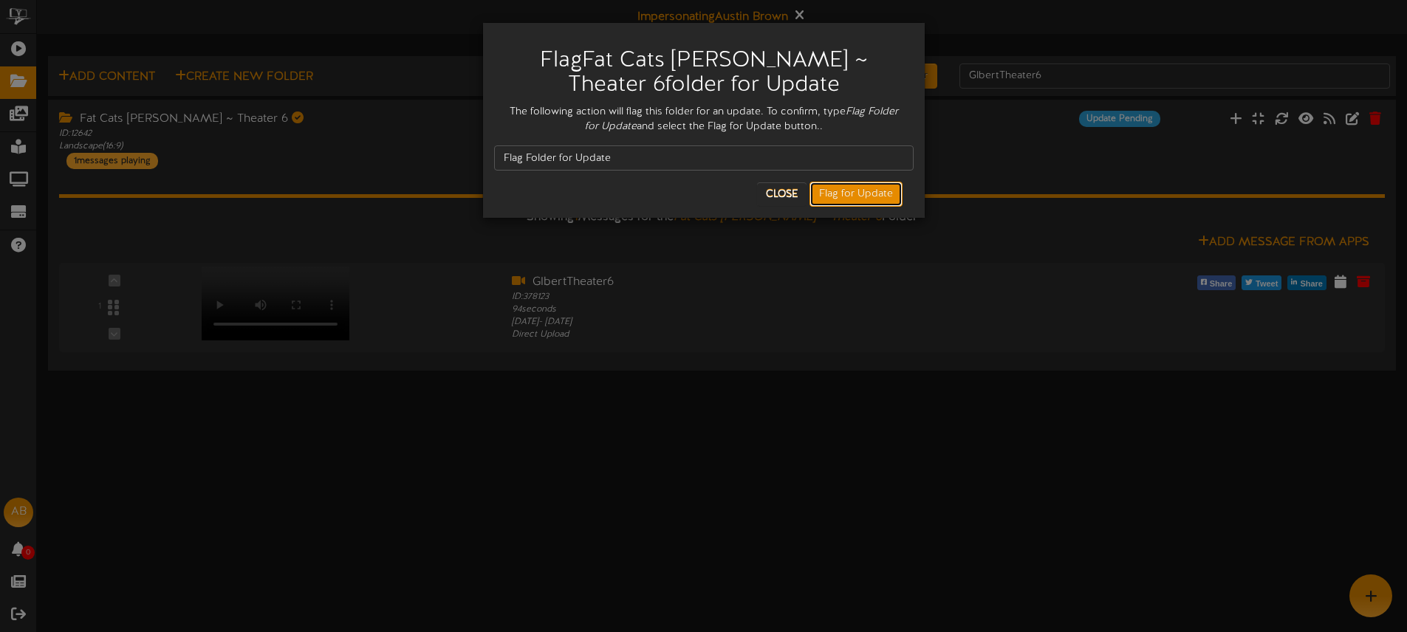
click at [839, 186] on button "Flag for Update" at bounding box center [856, 194] width 93 height 25
